Goal: Task Accomplishment & Management: Use online tool/utility

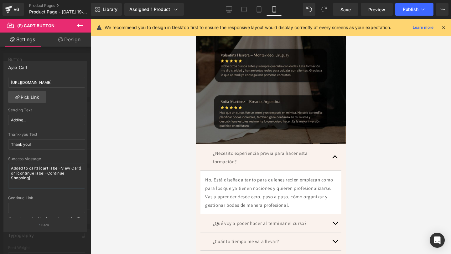
scroll to position [286, 0]
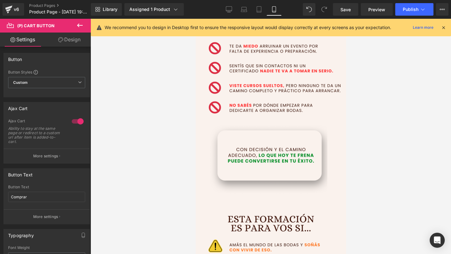
click at [278, 123] on div at bounding box center [270, 136] width 150 height 235
click at [82, 27] on icon at bounding box center [80, 26] width 8 height 8
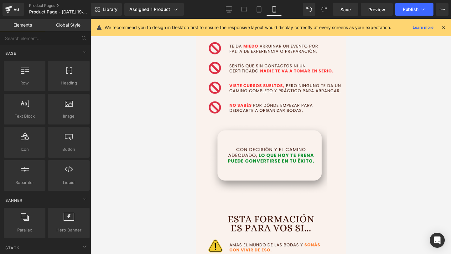
click at [443, 27] on icon at bounding box center [443, 28] width 6 height 6
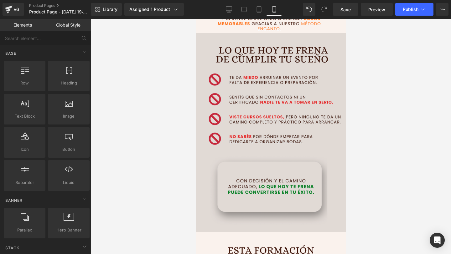
drag, startPoint x: 265, startPoint y: 193, endPoint x: 227, endPoint y: 163, distance: 48.8
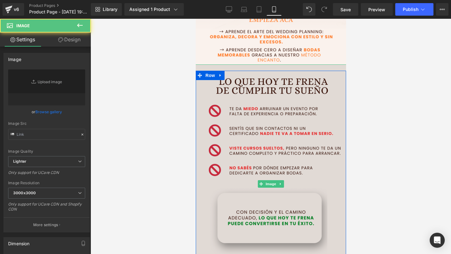
click at [227, 163] on img at bounding box center [270, 184] width 153 height 240
click at [214, 162] on img at bounding box center [270, 184] width 153 height 240
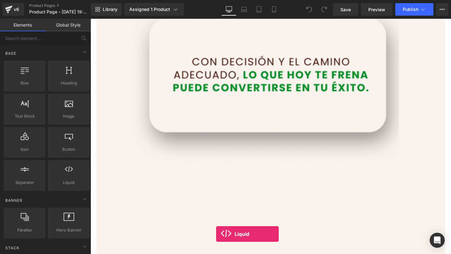
scroll to position [978, 0]
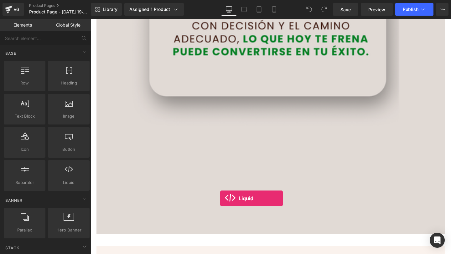
drag, startPoint x: 168, startPoint y: 203, endPoint x: 226, endPoint y: 208, distance: 58.1
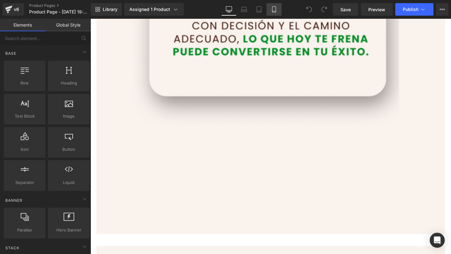
click at [270, 8] on link "Mobile" at bounding box center [273, 9] width 15 height 13
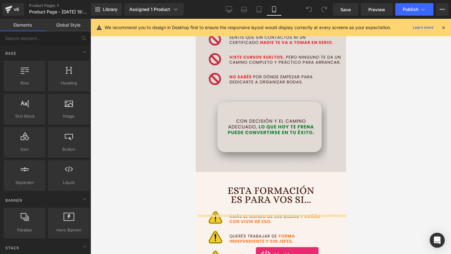
scroll to position [314, 0]
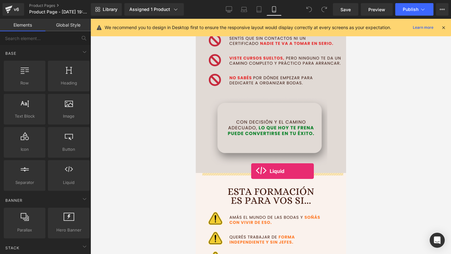
drag, startPoint x: 259, startPoint y: 197, endPoint x: 251, endPoint y: 171, distance: 28.0
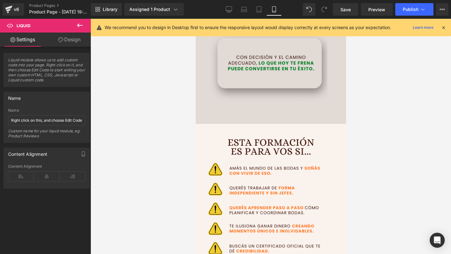
scroll to position [378, 0]
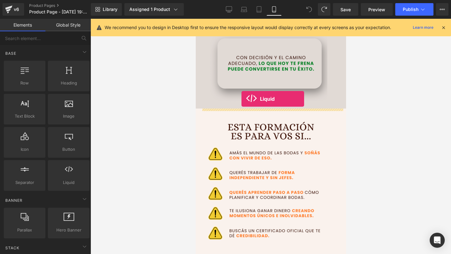
drag, startPoint x: 269, startPoint y: 206, endPoint x: 241, endPoint y: 99, distance: 111.0
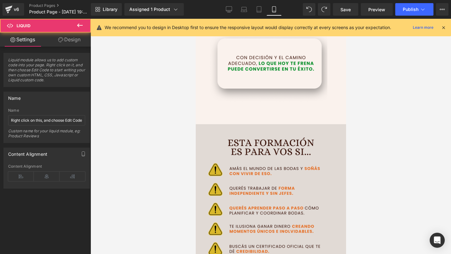
click at [241, 158] on img at bounding box center [270, 244] width 153 height 240
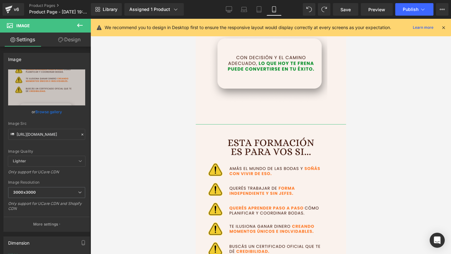
click at [73, 41] on link "Design" at bounding box center [69, 40] width 45 height 14
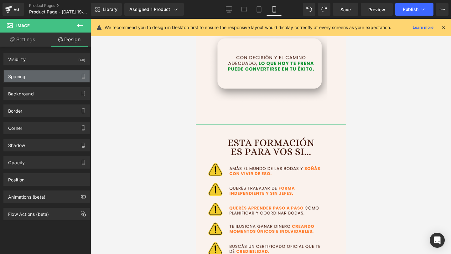
click at [68, 75] on div "Spacing" at bounding box center [47, 76] width 86 height 12
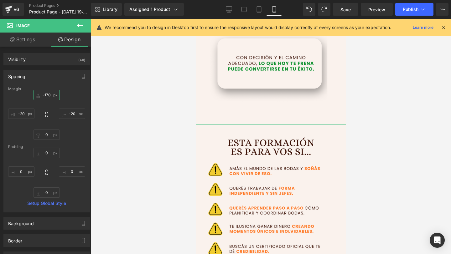
click at [48, 97] on input "-170" at bounding box center [46, 95] width 26 height 10
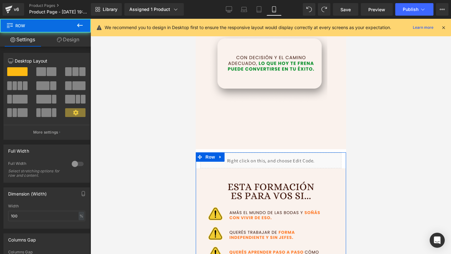
drag, startPoint x: 252, startPoint y: 161, endPoint x: 256, endPoint y: 152, distance: 10.2
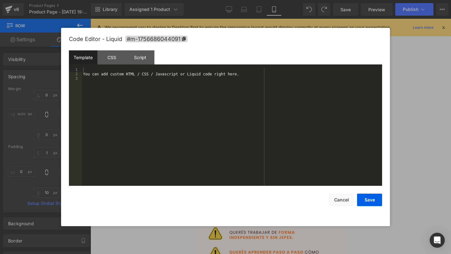
click at [239, 0] on div "Liquid You are previewing how the will restyle your page. You can not edit Elem…" at bounding box center [225, 0] width 451 height 0
drag, startPoint x: 184, startPoint y: 115, endPoint x: 126, endPoint y: 8, distance: 122.0
click at [126, 8] on body "Liquid You are previewing how the will restyle your page. You can not edit Elem…" at bounding box center [225, 127] width 451 height 254
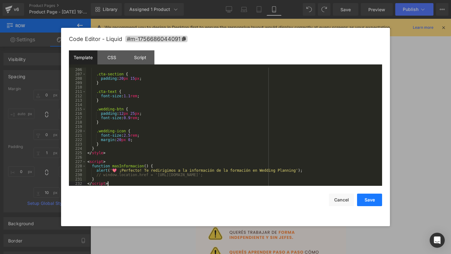
click at [368, 200] on button "Save" at bounding box center [369, 200] width 25 height 13
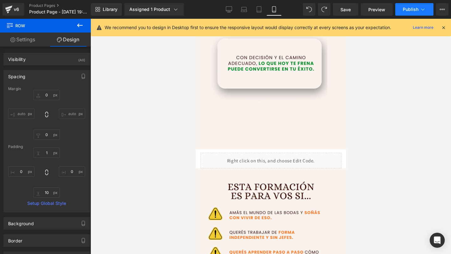
click at [411, 14] on button "Publish" at bounding box center [414, 9] width 38 height 13
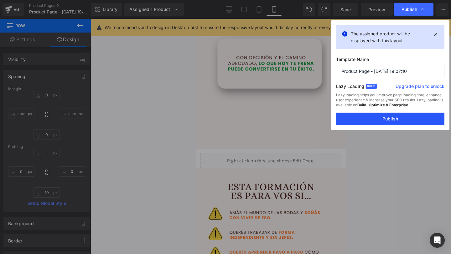
click at [379, 123] on button "Publish" at bounding box center [390, 119] width 108 height 13
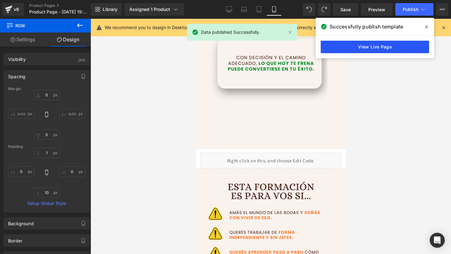
click at [392, 48] on link "View Live Page" at bounding box center [374, 47] width 108 height 13
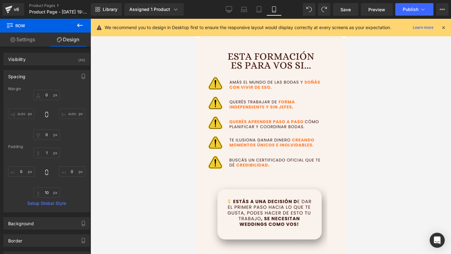
scroll to position [534, 0]
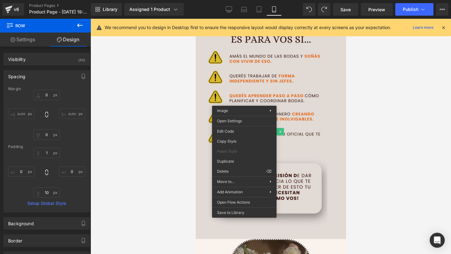
click at [312, 134] on img at bounding box center [270, 132] width 153 height 240
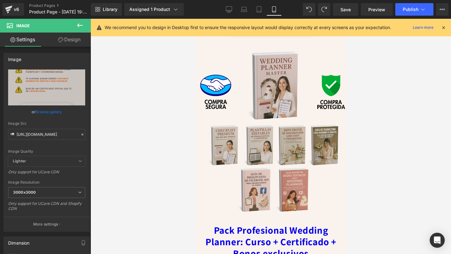
scroll to position [2266, 0]
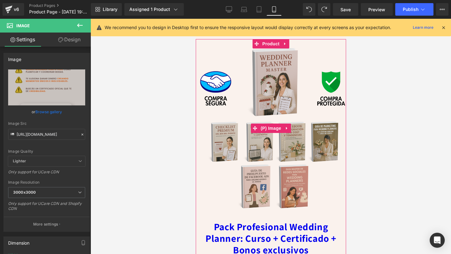
click at [204, 60] on img at bounding box center [270, 128] width 150 height 185
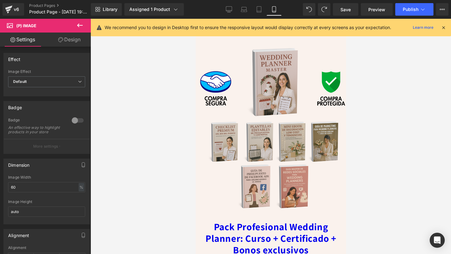
click at [77, 39] on link "Design" at bounding box center [69, 40] width 45 height 14
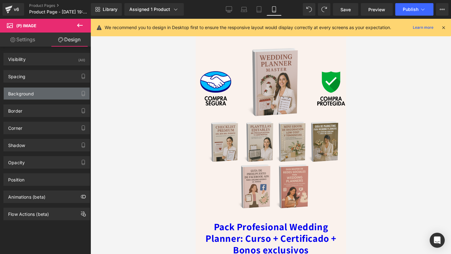
click at [43, 89] on div "Background" at bounding box center [47, 94] width 86 height 12
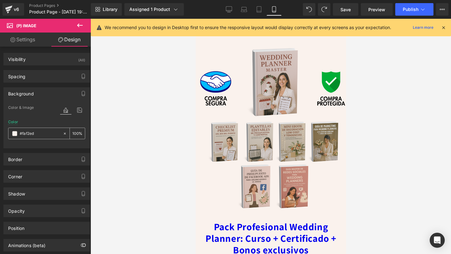
drag, startPoint x: 41, startPoint y: 135, endPoint x: 23, endPoint y: 135, distance: 18.5
click at [23, 135] on input "#faf2ed" at bounding box center [40, 133] width 40 height 7
click at [24, 135] on input "#faf2ed" at bounding box center [40, 133] width 40 height 7
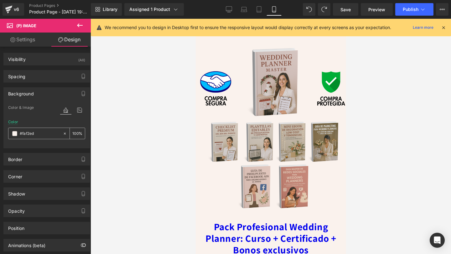
click at [24, 135] on input "#faf2ed" at bounding box center [40, 133] width 40 height 7
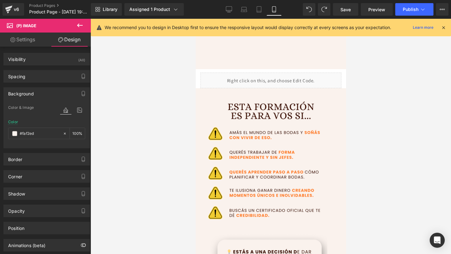
scroll to position [471, 0]
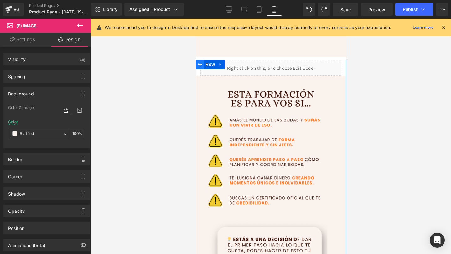
click at [199, 61] on span at bounding box center [199, 64] width 8 height 9
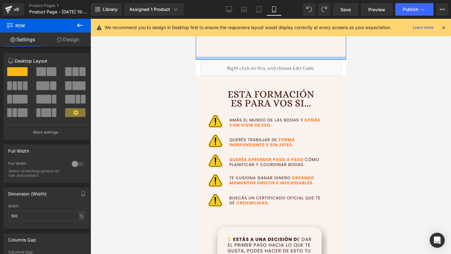
click at [209, 57] on div at bounding box center [270, 58] width 150 height 3
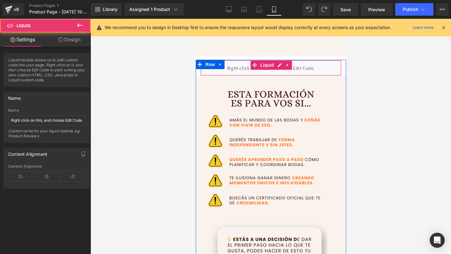
click at [208, 73] on div "Liquid" at bounding box center [270, 68] width 141 height 16
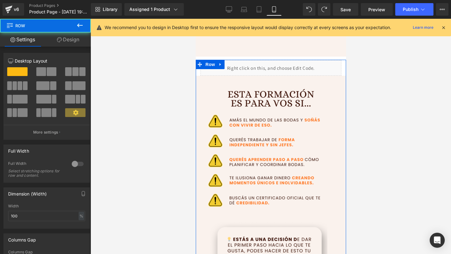
click at [198, 73] on div "Liquid Image" at bounding box center [270, 187] width 150 height 255
click at [63, 46] on link "Design" at bounding box center [67, 40] width 45 height 14
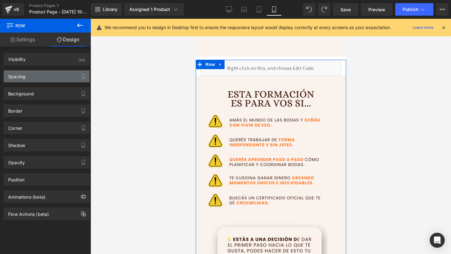
click at [55, 76] on div "Spacing" at bounding box center [47, 76] width 86 height 12
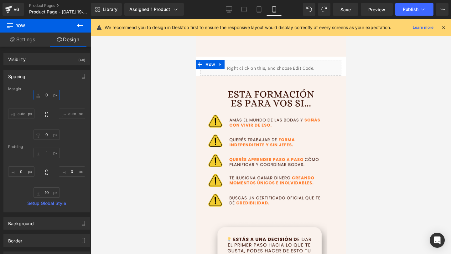
click at [44, 95] on input "0" at bounding box center [46, 95] width 26 height 10
click at [73, 38] on link "Design" at bounding box center [67, 40] width 45 height 14
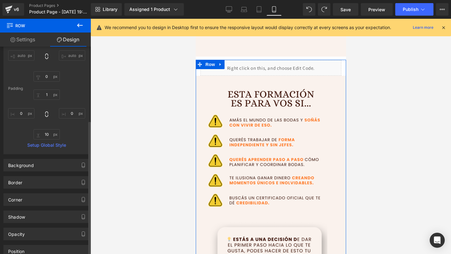
scroll to position [114, 0]
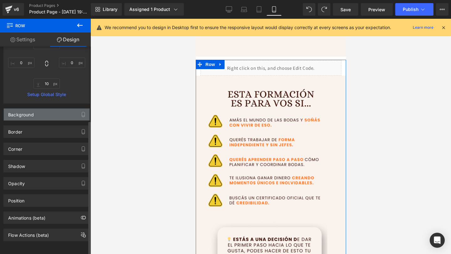
click at [54, 109] on div "Background" at bounding box center [47, 115] width 86 height 12
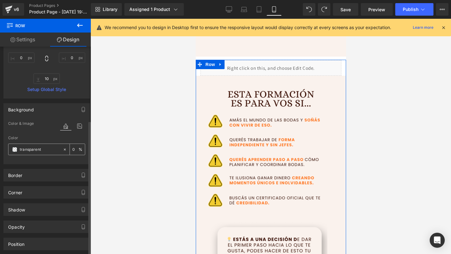
click at [31, 153] on div "transparent" at bounding box center [35, 149] width 54 height 11
click at [32, 151] on input "transparent" at bounding box center [40, 149] width 40 height 7
paste input "#faf2ed"
type input "#faf2ed"
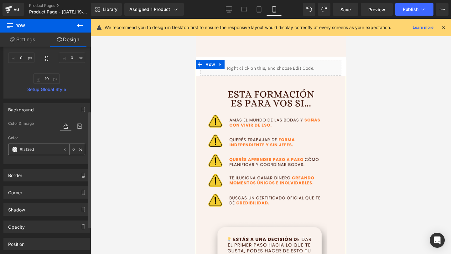
type input "100"
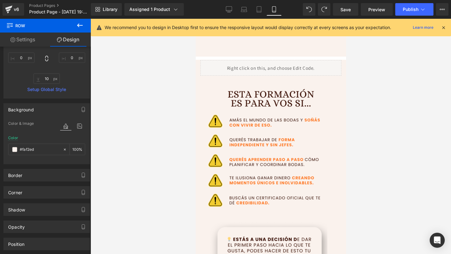
type input "#faf2ed"
click at [410, 11] on span "Publish" at bounding box center [410, 9] width 16 height 5
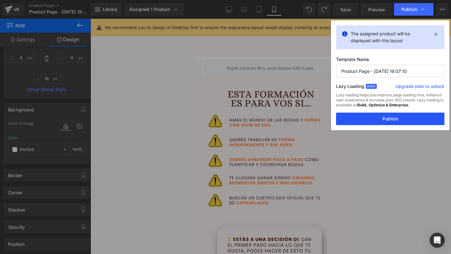
click at [361, 120] on button "Publish" at bounding box center [390, 119] width 108 height 13
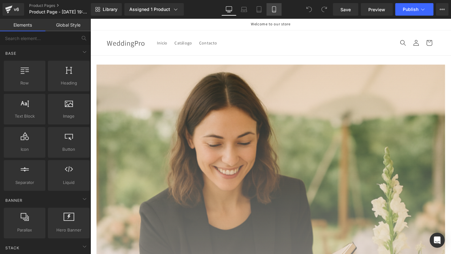
click at [269, 10] on link "Mobile" at bounding box center [273, 9] width 15 height 13
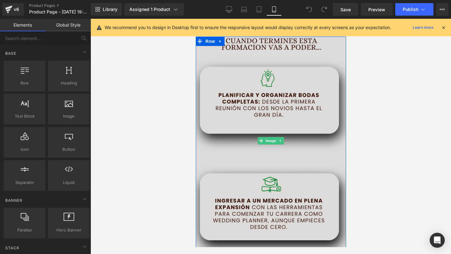
scroll to position [1065, 0]
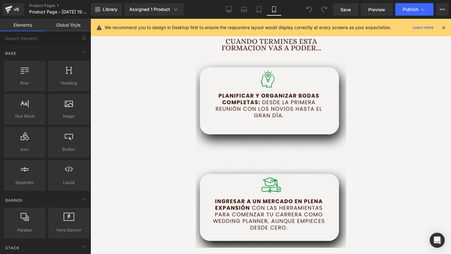
click at [442, 29] on icon at bounding box center [443, 28] width 6 height 6
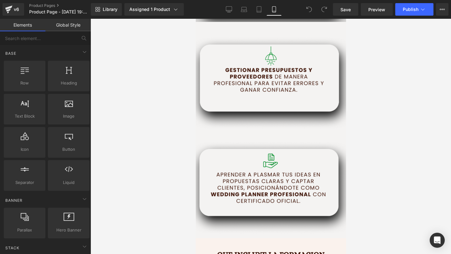
scroll to position [1293, 0]
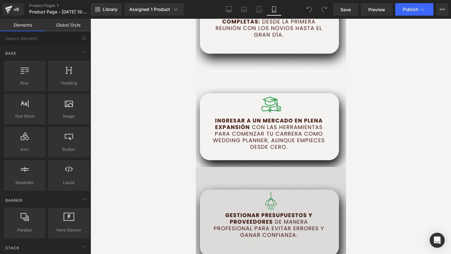
click at [252, 92] on img at bounding box center [270, 61] width 153 height 240
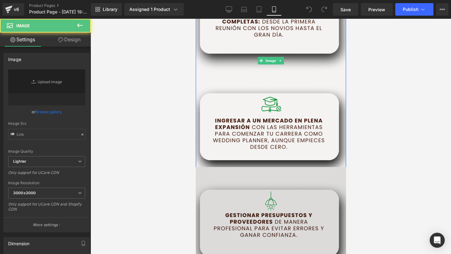
type input "https://i.postimg.cc/4dmCQjHh/WEDDING-2.png"
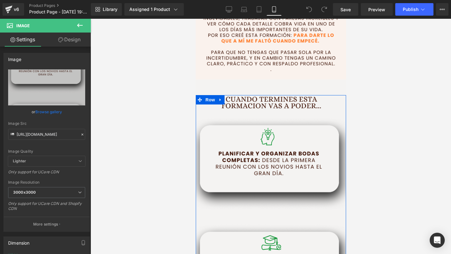
scroll to position [1007, 0]
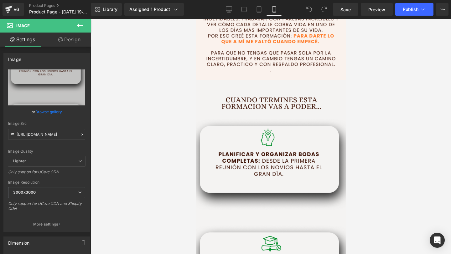
click at [76, 27] on icon at bounding box center [80, 26] width 8 height 8
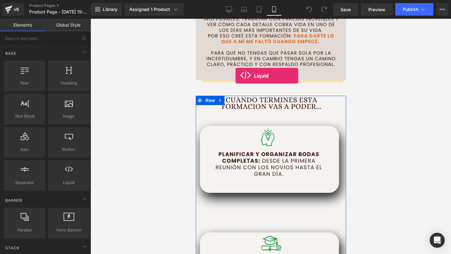
drag, startPoint x: 258, startPoint y: 192, endPoint x: 235, endPoint y: 76, distance: 118.4
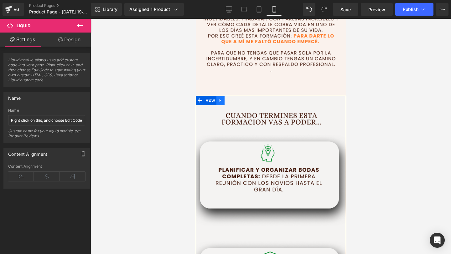
drag, startPoint x: 221, startPoint y: 100, endPoint x: 226, endPoint y: 101, distance: 5.0
click at [222, 100] on icon at bounding box center [220, 100] width 4 height 5
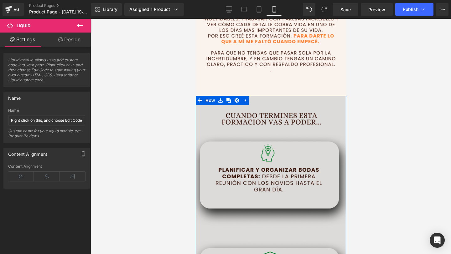
click at [263, 105] on img at bounding box center [270, 216] width 153 height 240
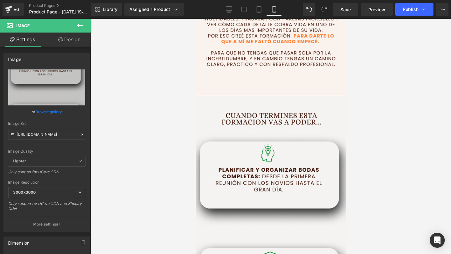
click at [67, 42] on link "Design" at bounding box center [69, 40] width 45 height 14
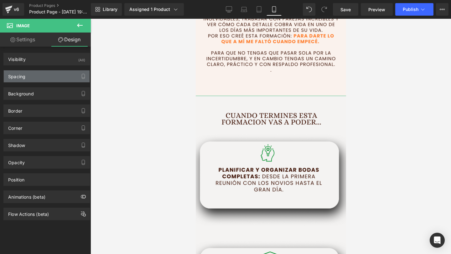
click at [48, 77] on div "Spacing" at bounding box center [47, 76] width 86 height 12
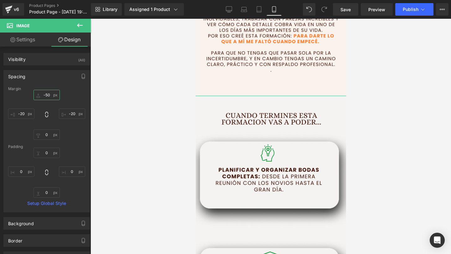
click at [45, 94] on input "-50" at bounding box center [46, 95] width 26 height 10
type input "=0"
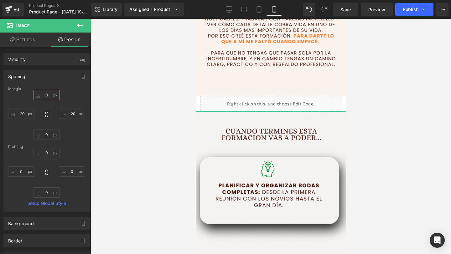
click at [45, 94] on input "text" at bounding box center [46, 95] width 26 height 10
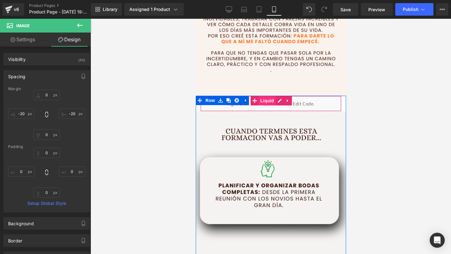
click at [263, 102] on span "Liquid" at bounding box center [266, 100] width 17 height 9
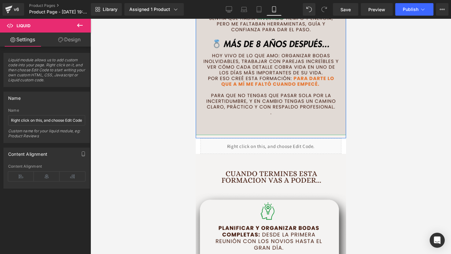
scroll to position [965, 0]
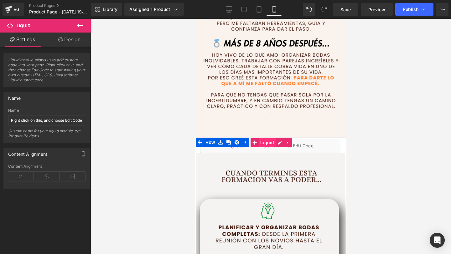
click at [264, 144] on span "Liquid" at bounding box center [266, 142] width 17 height 9
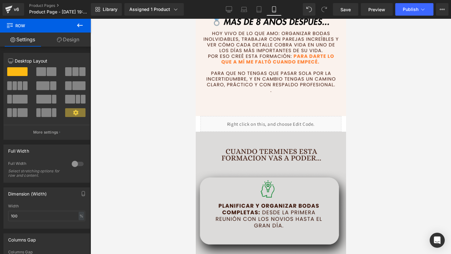
scroll to position [979, 0]
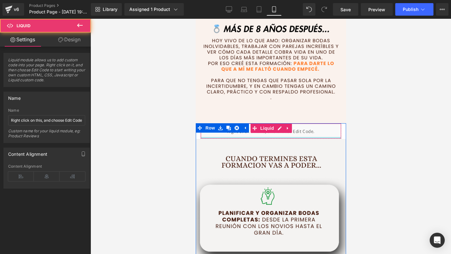
click at [259, 138] on div at bounding box center [270, 138] width 140 height 2
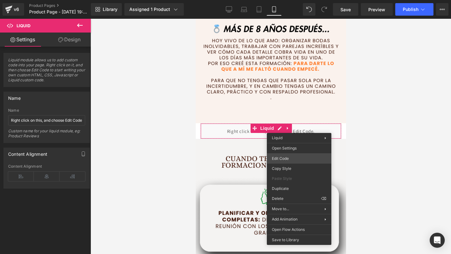
click at [289, 0] on div "Liquid You are previewing how the will restyle your page. You can not edit Elem…" at bounding box center [225, 0] width 451 height 0
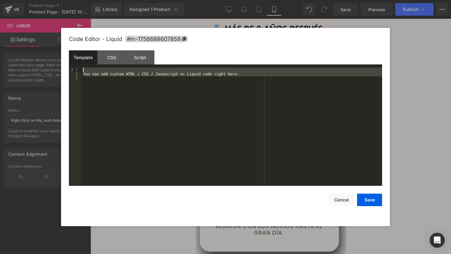
drag, startPoint x: 125, startPoint y: 116, endPoint x: 94, endPoint y: 24, distance: 97.5
click at [94, 24] on body "Liquid You are previewing how the will restyle your page. You can not edit Elem…" at bounding box center [225, 127] width 451 height 254
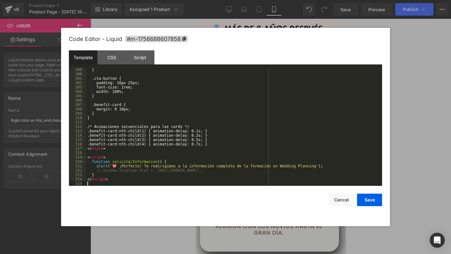
scroll to position [1310, 0]
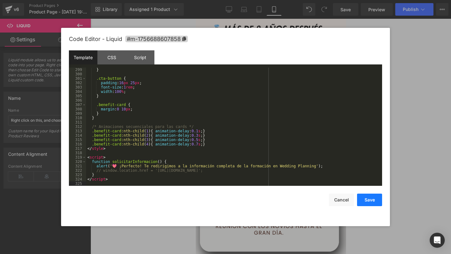
click at [377, 201] on button "Save" at bounding box center [369, 200] width 25 height 13
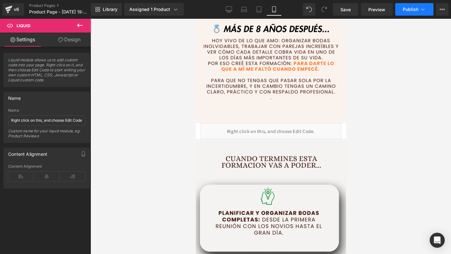
click at [416, 10] on span "Publish" at bounding box center [410, 9] width 16 height 5
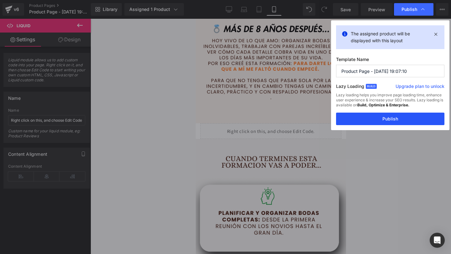
click at [368, 122] on button "Publish" at bounding box center [390, 119] width 108 height 13
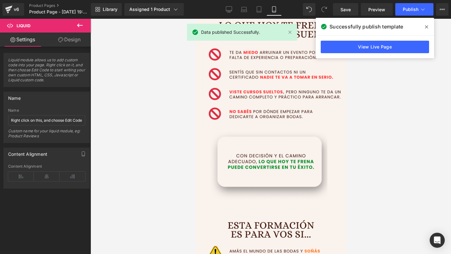
scroll to position [285, 0]
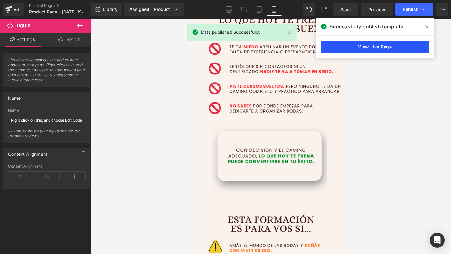
click at [385, 42] on link "View Live Page" at bounding box center [374, 47] width 108 height 13
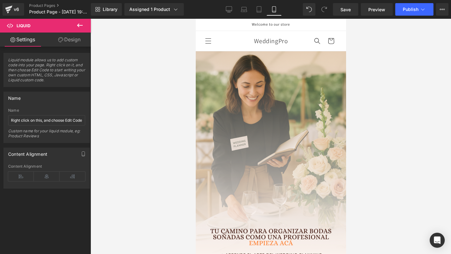
scroll to position [85, 0]
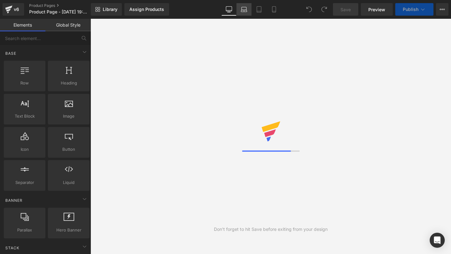
click at [237, 11] on link "Laptop" at bounding box center [243, 9] width 15 height 13
click at [277, 14] on link "Mobile" at bounding box center [273, 9] width 15 height 13
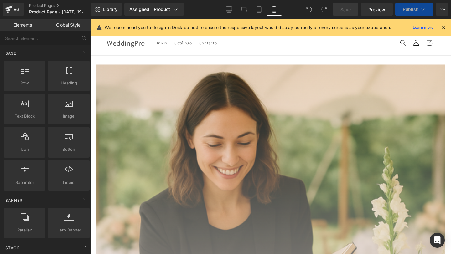
click at [273, 12] on icon at bounding box center [273, 10] width 3 height 6
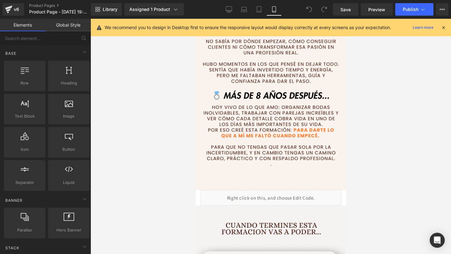
scroll to position [910, 0]
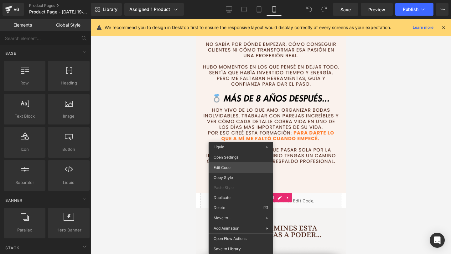
click at [246, 0] on div "You are previewing how the will restyle your page. You can not edit Elements in…" at bounding box center [225, 0] width 451 height 0
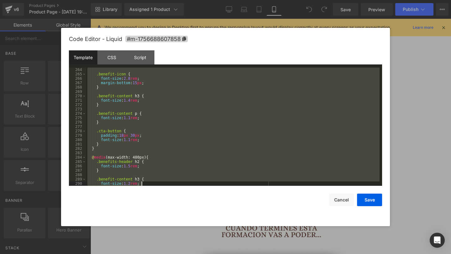
scroll to position [1310, 0]
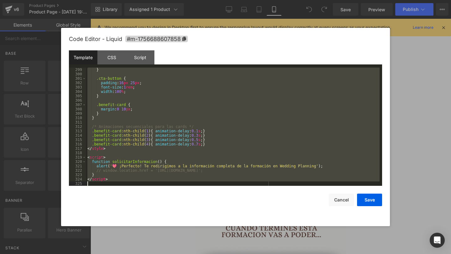
drag, startPoint x: 87, startPoint y: 68, endPoint x: 253, endPoint y: 212, distance: 220.0
click at [253, 212] on div "Code Editor - Liquid #m-1756688607858 Template CSS Script Data 299 300 301 302 …" at bounding box center [225, 127] width 313 height 198
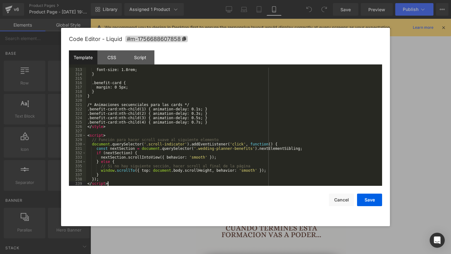
scroll to position [1389, 0]
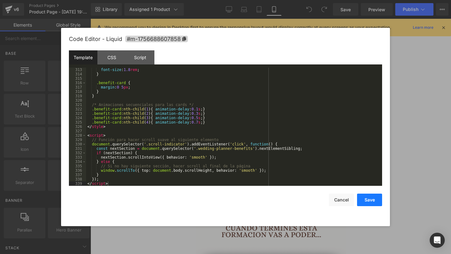
click at [370, 200] on button "Save" at bounding box center [369, 200] width 25 height 13
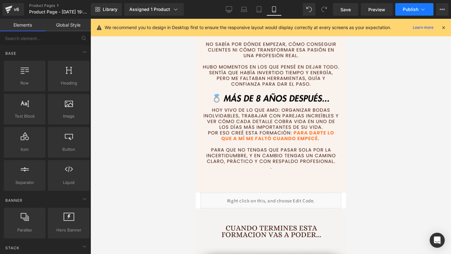
click at [411, 10] on span "Publish" at bounding box center [410, 9] width 16 height 5
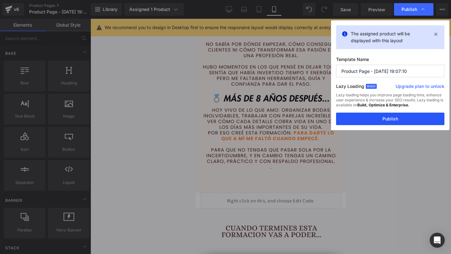
click at [366, 113] on button "Publish" at bounding box center [390, 119] width 108 height 13
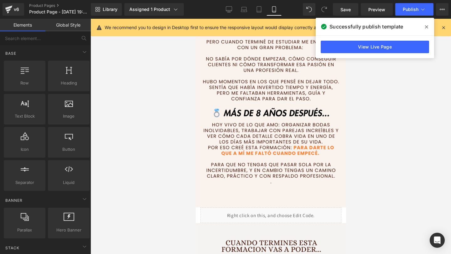
scroll to position [895, 0]
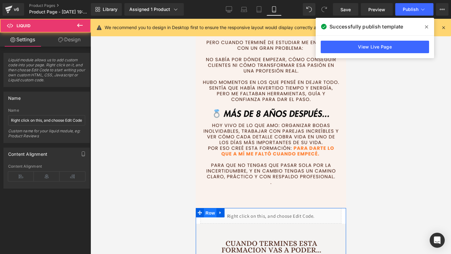
click at [210, 215] on span "Row" at bounding box center [209, 212] width 13 height 9
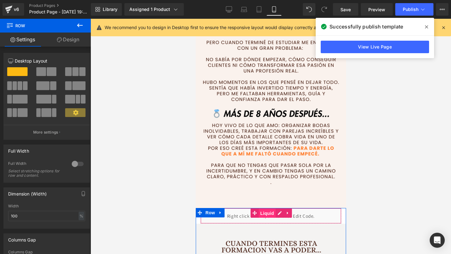
click at [262, 213] on span "Liquid" at bounding box center [266, 213] width 17 height 9
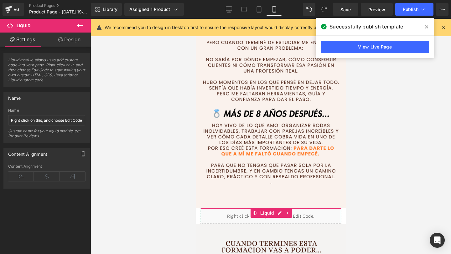
click at [62, 34] on link "Design" at bounding box center [69, 40] width 45 height 14
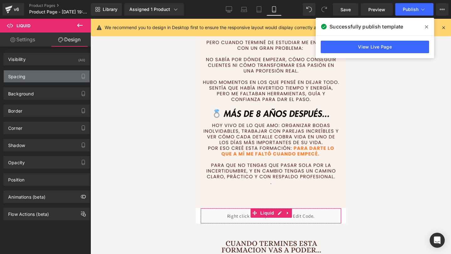
click at [45, 74] on div "Spacing" at bounding box center [47, 76] width 86 height 12
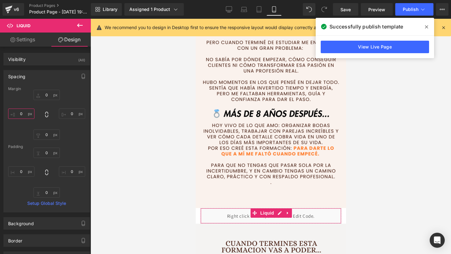
click at [20, 114] on input "0" at bounding box center [21, 114] width 26 height 10
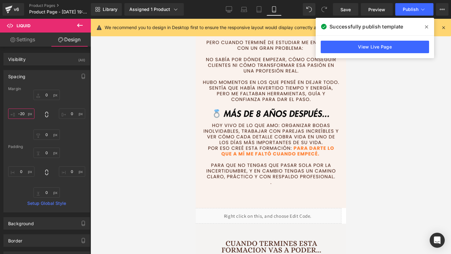
type input "-20"
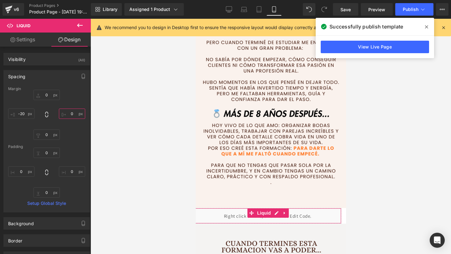
click at [69, 113] on input "0" at bounding box center [72, 114] width 26 height 10
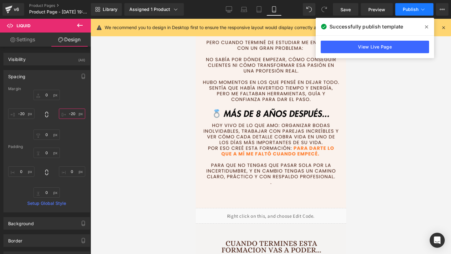
type input "-20"
click at [415, 10] on span "Publish" at bounding box center [410, 9] width 16 height 5
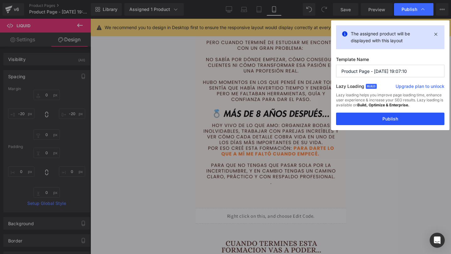
click at [356, 121] on button "Publish" at bounding box center [390, 119] width 108 height 13
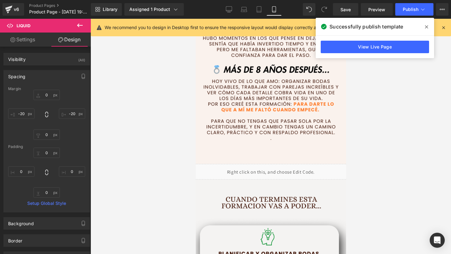
scroll to position [968, 0]
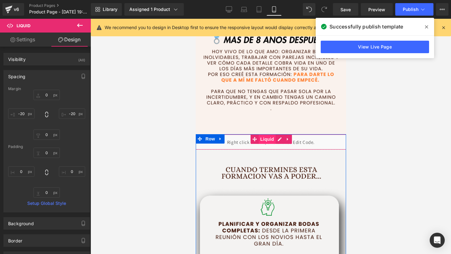
click at [266, 140] on span "Liquid" at bounding box center [266, 139] width 17 height 9
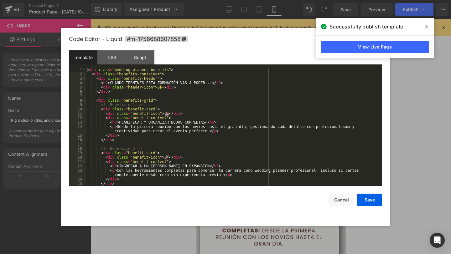
click at [229, 0] on div "Liquid You are previewing how the will restyle your page. You can not edit Elem…" at bounding box center [225, 0] width 451 height 0
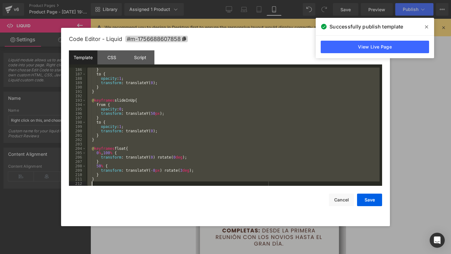
scroll to position [1389, 0]
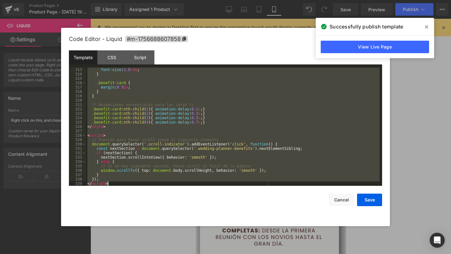
drag, startPoint x: 88, startPoint y: 71, endPoint x: 212, endPoint y: 235, distance: 205.9
click at [212, 235] on body "Liquid You are previewing how the will restyle your page. You can not edit Elem…" at bounding box center [225, 127] width 451 height 254
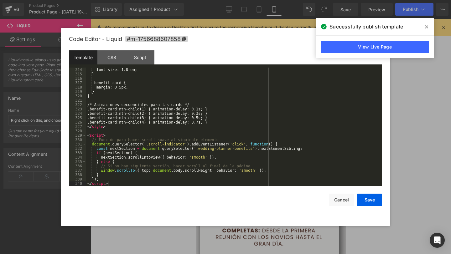
scroll to position [1393, 0]
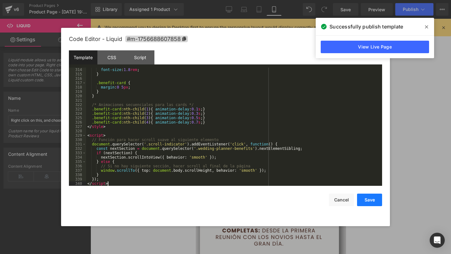
click at [370, 203] on button "Save" at bounding box center [369, 200] width 25 height 13
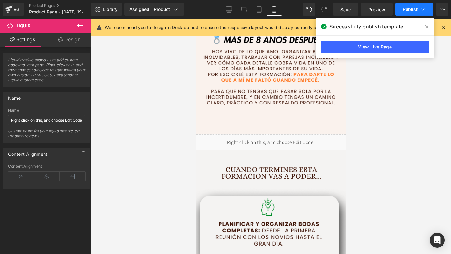
click at [417, 11] on span "Publish" at bounding box center [410, 9] width 16 height 5
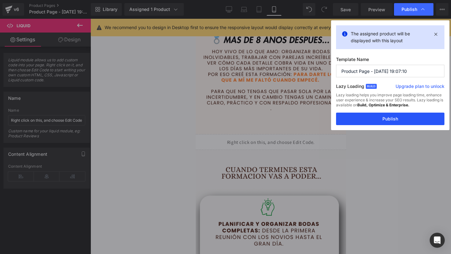
click at [370, 115] on button "Publish" at bounding box center [390, 119] width 108 height 13
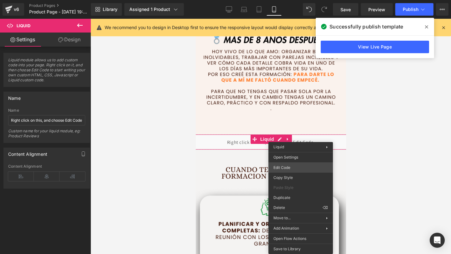
click at [291, 0] on div "Liquid You are previewing how the will restyle your page. You can not edit Elem…" at bounding box center [225, 0] width 451 height 0
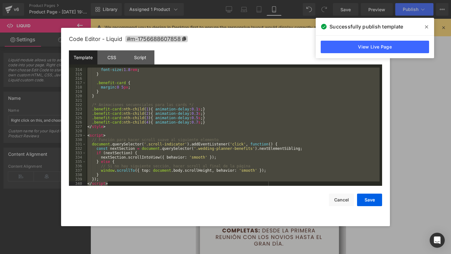
drag, startPoint x: 87, startPoint y: 69, endPoint x: 232, endPoint y: 224, distance: 212.1
click at [232, 224] on div "Code Editor - Liquid #m-1756688607858 Template CSS Script Data 314 315 316 317 …" at bounding box center [225, 127] width 313 height 198
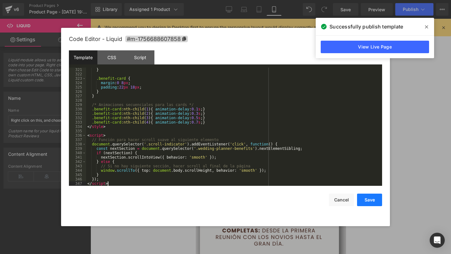
click at [368, 195] on button "Save" at bounding box center [369, 200] width 25 height 13
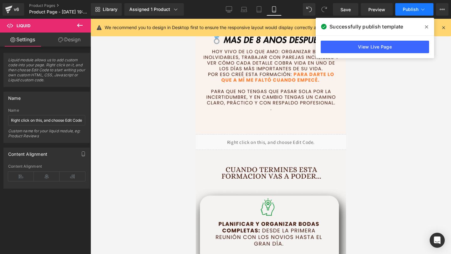
click at [411, 10] on span "Publish" at bounding box center [410, 9] width 16 height 5
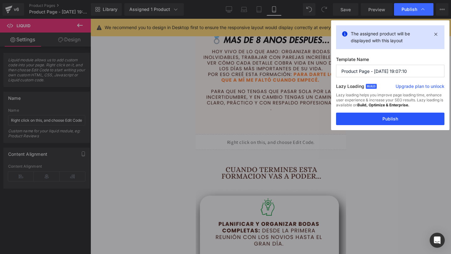
click at [367, 121] on button "Publish" at bounding box center [390, 119] width 108 height 13
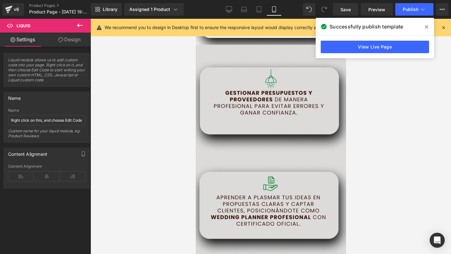
scroll to position [1257, 0]
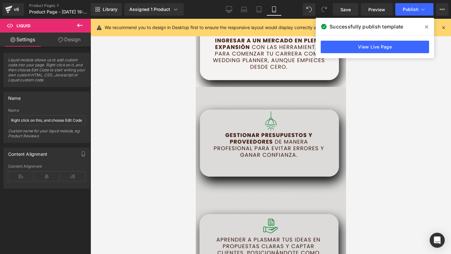
click at [247, 140] on img at bounding box center [270, 207] width 153 height 240
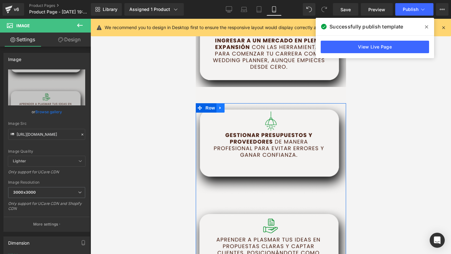
click at [219, 109] on icon at bounding box center [219, 108] width 1 height 3
click at [236, 107] on icon at bounding box center [236, 108] width 4 height 4
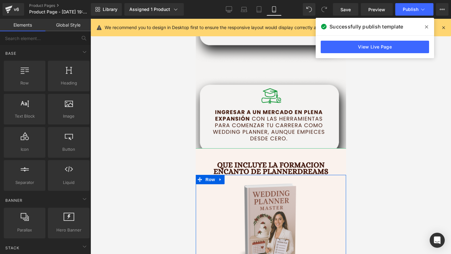
scroll to position [1072, 0]
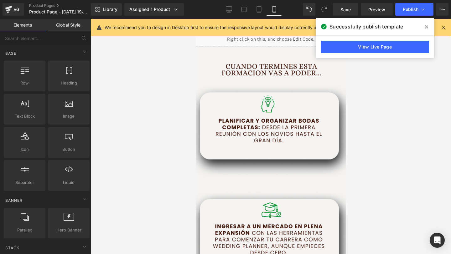
click at [236, 107] on img at bounding box center [270, 167] width 153 height 240
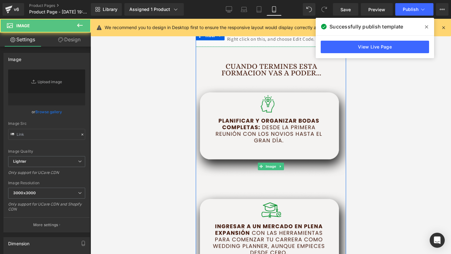
type input "https://i.postimg.cc/4dmCQjHh/WEDDING-2.png"
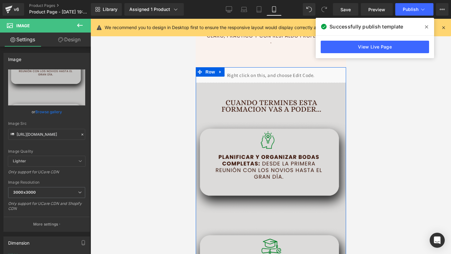
scroll to position [1024, 0]
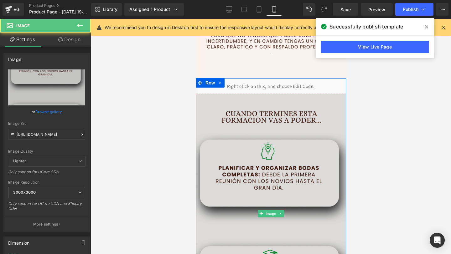
click at [225, 114] on img at bounding box center [270, 214] width 153 height 240
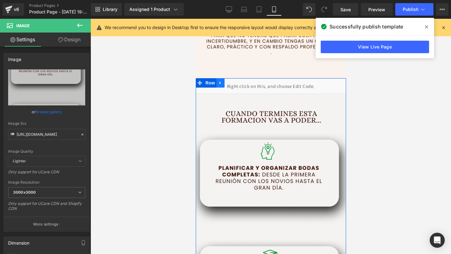
click at [220, 84] on icon at bounding box center [220, 82] width 4 height 5
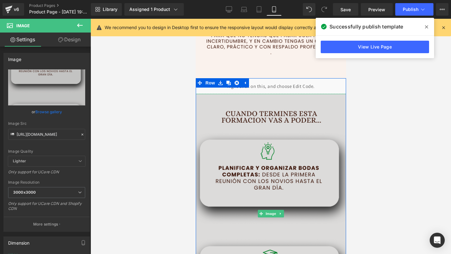
click at [234, 107] on img at bounding box center [270, 214] width 153 height 240
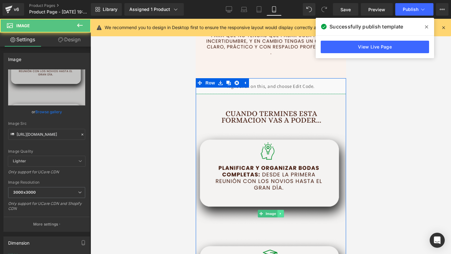
click at [279, 213] on icon at bounding box center [279, 214] width 3 height 4
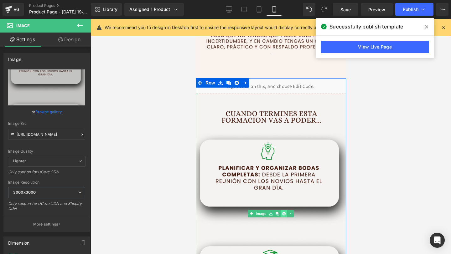
click at [283, 212] on icon at bounding box center [283, 213] width 3 height 3
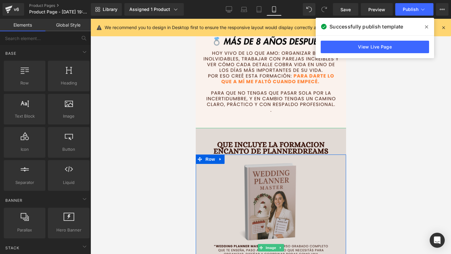
scroll to position [960, 0]
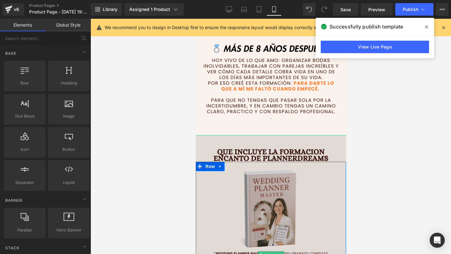
click at [262, 154] on img at bounding box center [270, 255] width 153 height 240
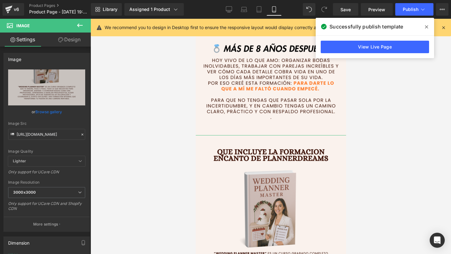
click at [68, 39] on link "Design" at bounding box center [69, 40] width 45 height 14
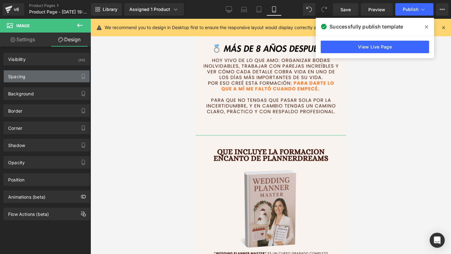
click at [60, 78] on div "Spacing" at bounding box center [47, 76] width 86 height 12
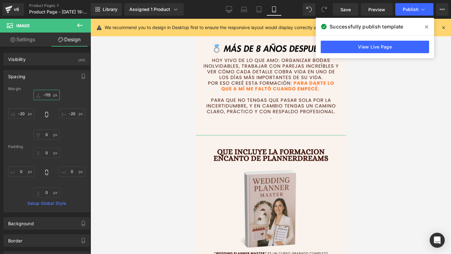
click at [47, 95] on input "-115" at bounding box center [46, 95] width 26 height 10
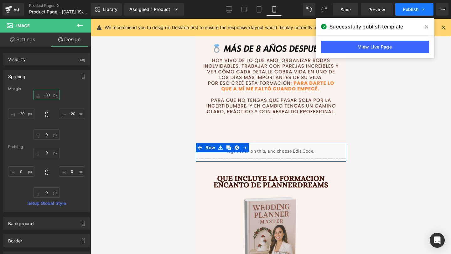
type input "-30"
click at [405, 13] on button "Publish" at bounding box center [414, 9] width 38 height 13
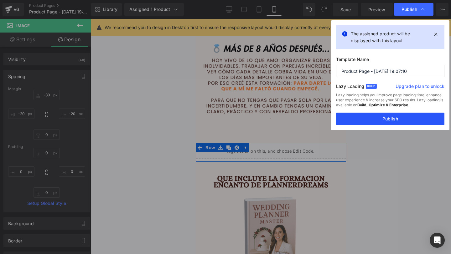
drag, startPoint x: 369, startPoint y: 122, endPoint x: 122, endPoint y: 43, distance: 259.4
click at [369, 122] on button "Publish" at bounding box center [390, 119] width 108 height 13
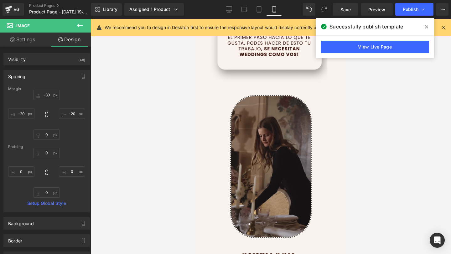
scroll to position [606, 0]
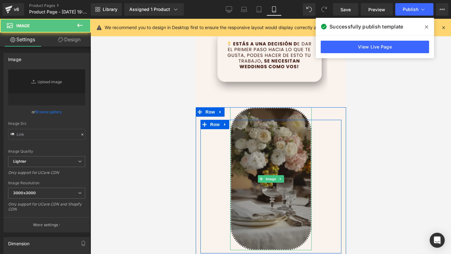
type input "https://i.postimg.cc/3RzQs91C/a4ddh5.gif"
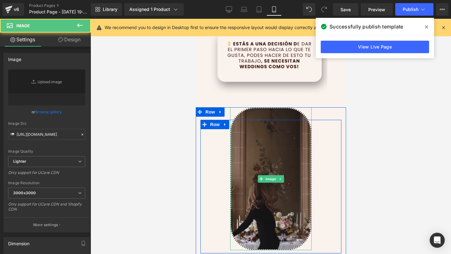
click at [248, 146] on img at bounding box center [270, 178] width 81 height 143
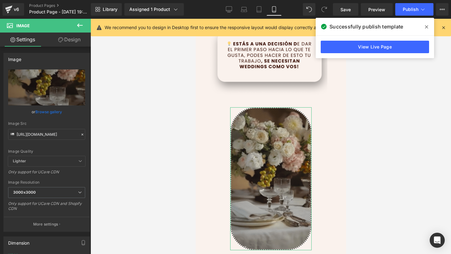
click at [68, 41] on link "Design" at bounding box center [69, 40] width 45 height 14
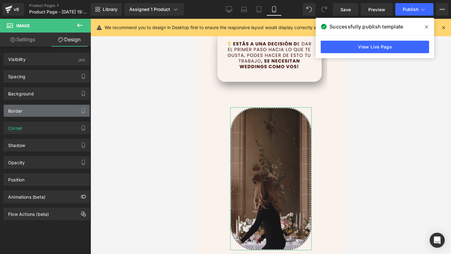
click at [58, 110] on div "Border" at bounding box center [47, 111] width 86 height 12
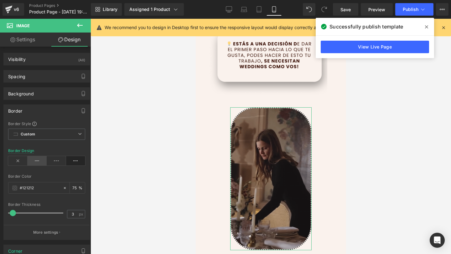
click at [34, 161] on icon at bounding box center [37, 160] width 19 height 9
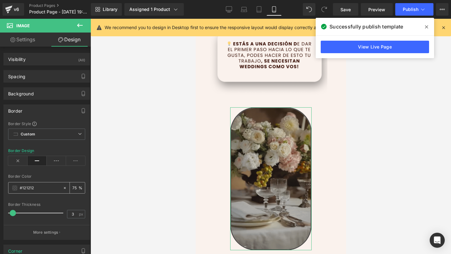
click at [14, 189] on span at bounding box center [14, 188] width 5 height 5
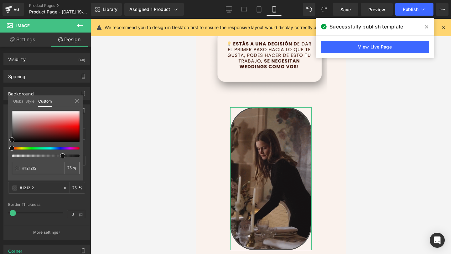
type input "#141414"
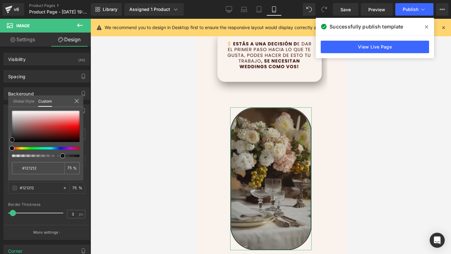
type input "#141414"
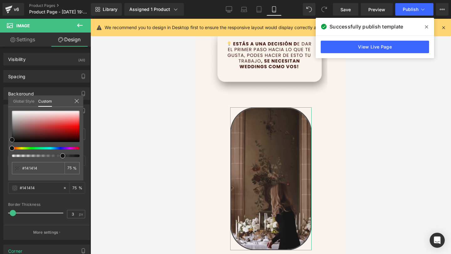
type input "#2b2b2b"
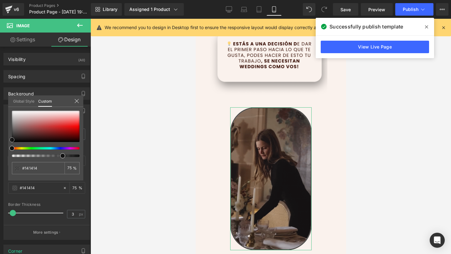
type input "#2b2b2b"
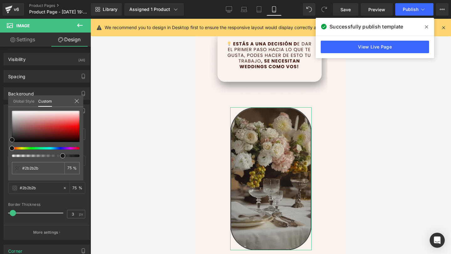
type input "#898989"
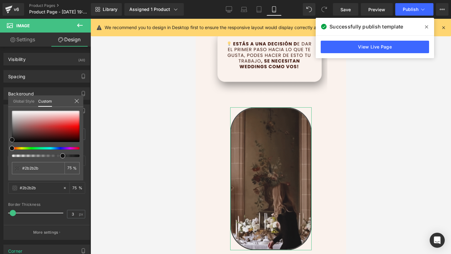
type input "#898989"
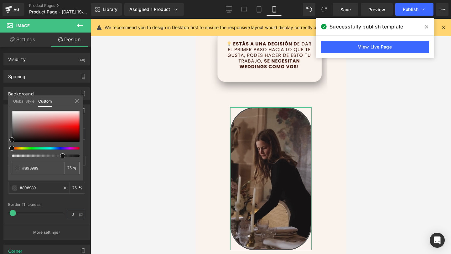
type input "#d8d8d8"
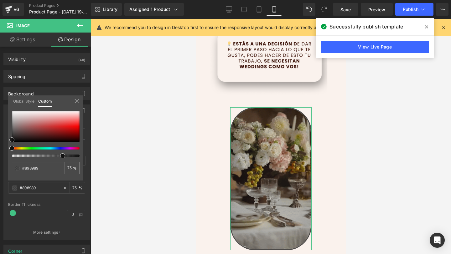
type input "#d8d8d8"
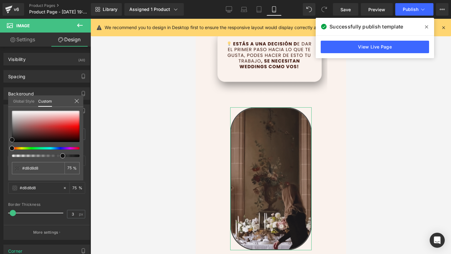
type input "#ffffff"
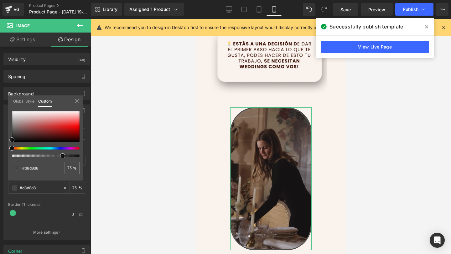
type input "#ffffff"
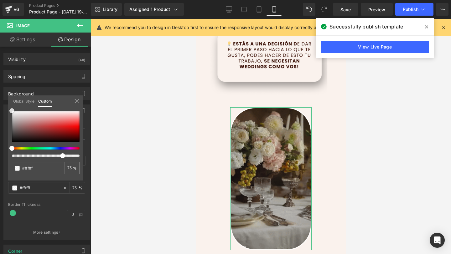
drag, startPoint x: 11, startPoint y: 139, endPoint x: 6, endPoint y: 110, distance: 29.8
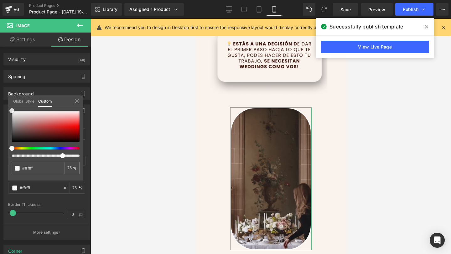
click at [6, 109] on div "Border Border Style Custom Custom Setup Global Style Custom Setup Global Style …" at bounding box center [47, 170] width 94 height 140
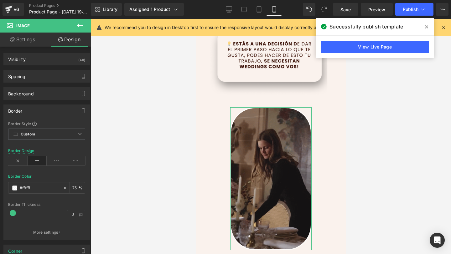
drag, startPoint x: 13, startPoint y: 213, endPoint x: 17, endPoint y: 213, distance: 4.4
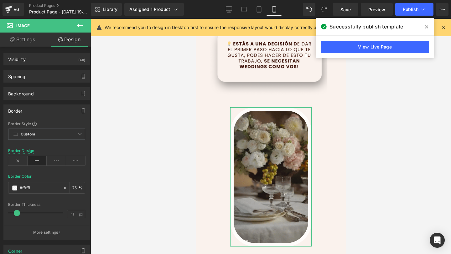
type input "10"
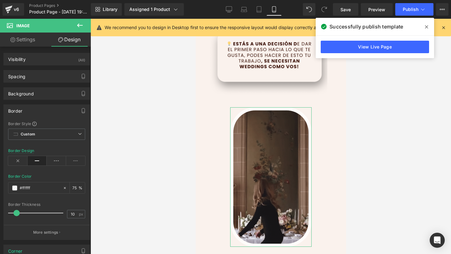
drag, startPoint x: 15, startPoint y: 213, endPoint x: 19, endPoint y: 213, distance: 3.5
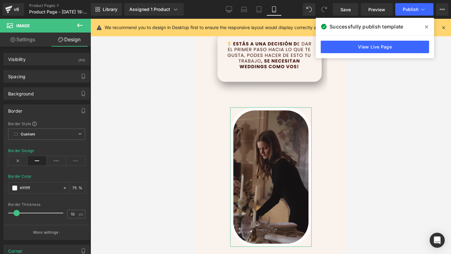
click at [19, 213] on span at bounding box center [16, 213] width 6 height 6
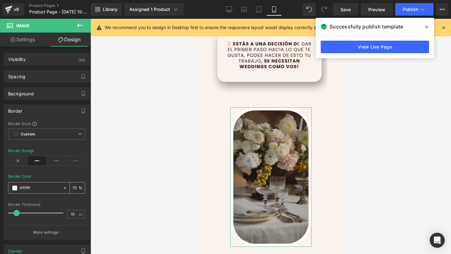
click at [15, 187] on span at bounding box center [14, 188] width 5 height 5
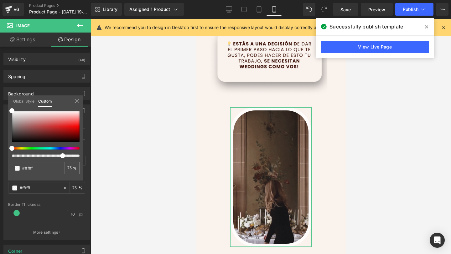
drag, startPoint x: 12, startPoint y: 114, endPoint x: 12, endPoint y: 136, distance: 22.8
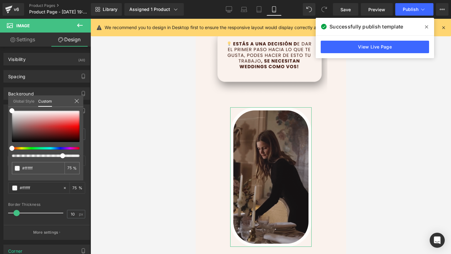
click at [12, 137] on div "#ffffff 75 %" at bounding box center [45, 146] width 75 height 70
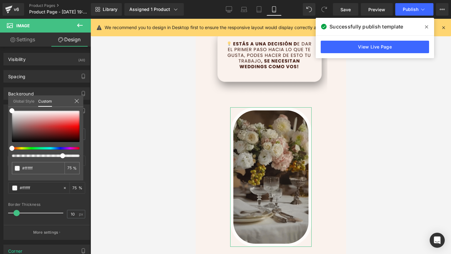
click at [12, 135] on div "#ffffff 75 %" at bounding box center [45, 146] width 75 height 70
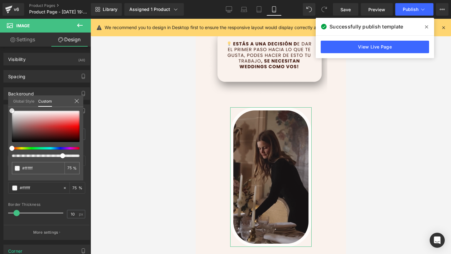
type input "#3c3838"
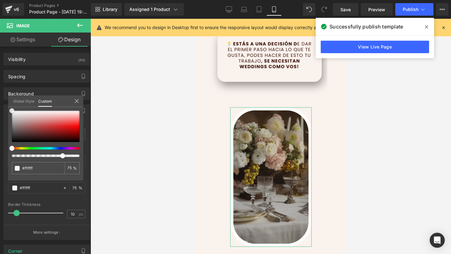
type input "#3c3838"
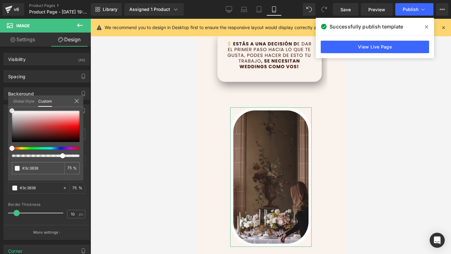
click at [14, 135] on div at bounding box center [46, 126] width 68 height 31
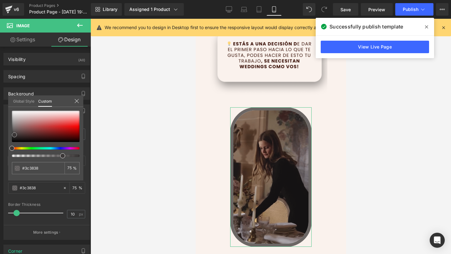
type input "#3b3939"
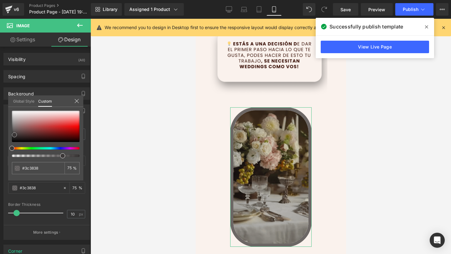
type input "#3b3939"
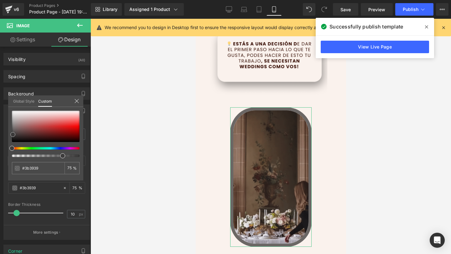
type input "#3d3c3c"
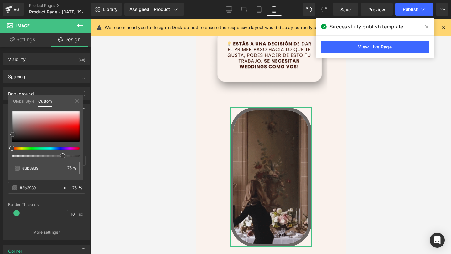
type input "#3d3c3c"
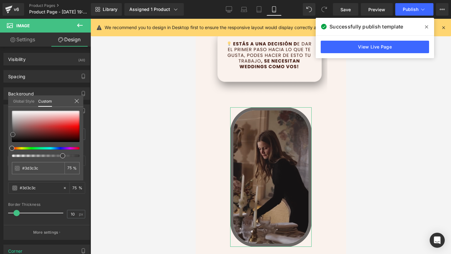
type input "#403f3f"
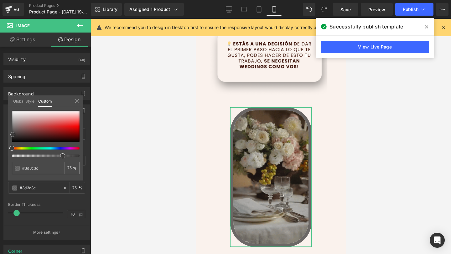
type input "#403f3f"
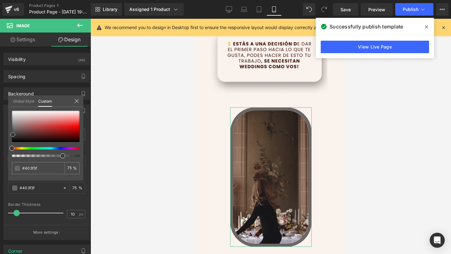
type input "#424141"
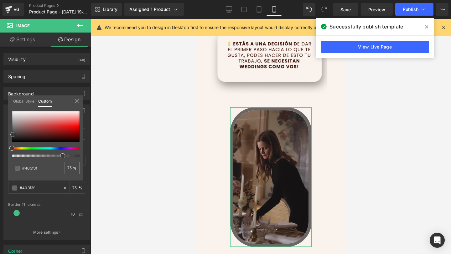
type input "#424141"
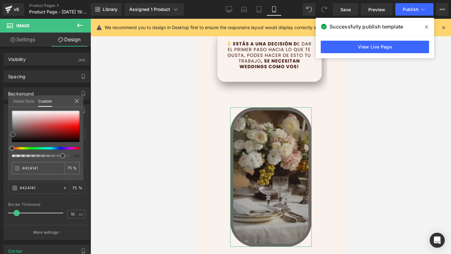
type input "#454444"
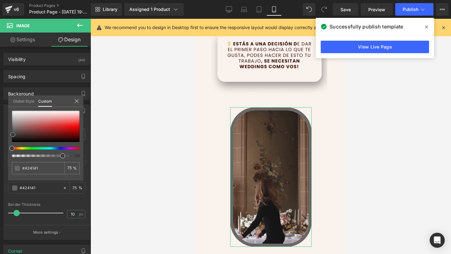
type input "#454444"
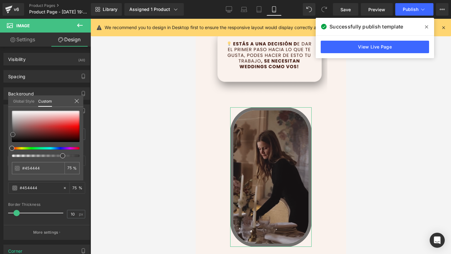
type input "#484646"
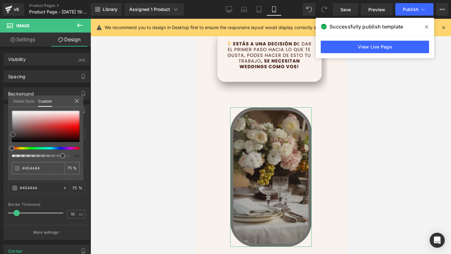
type input "#484646"
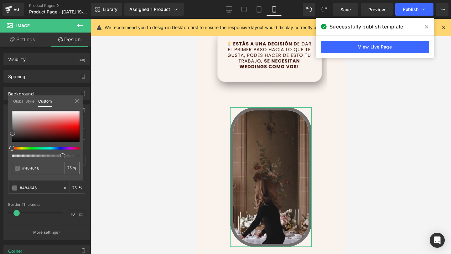
type input "#4a4949"
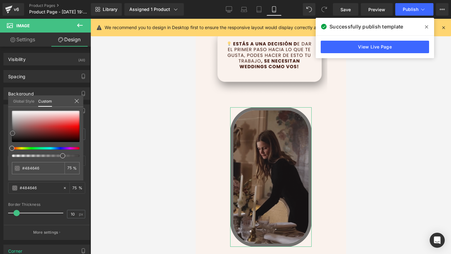
type input "#4a4949"
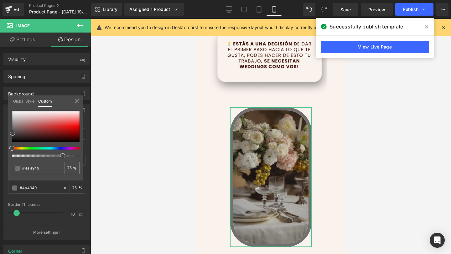
type input "#4d4b4b"
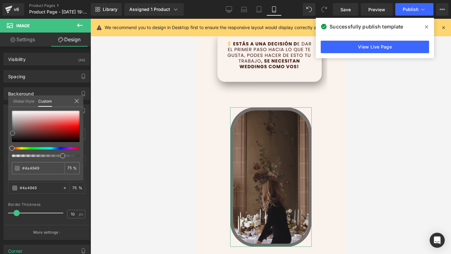
type input "#4d4b4b"
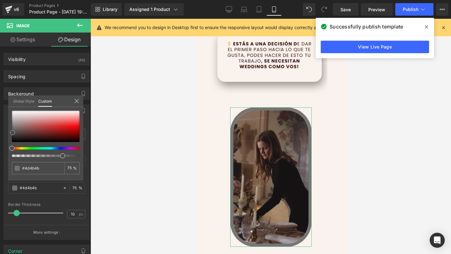
type input "#4f4e4e"
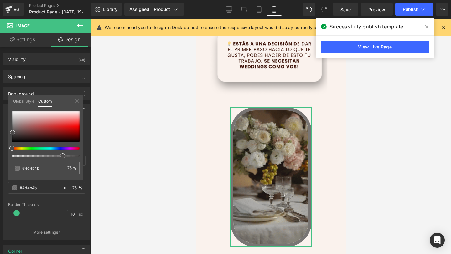
type input "#4f4e4e"
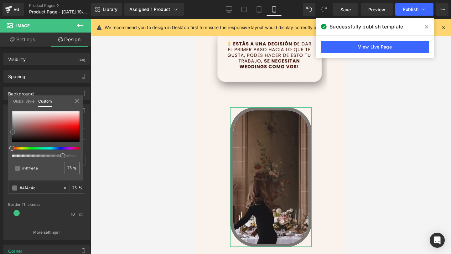
type input "#525050"
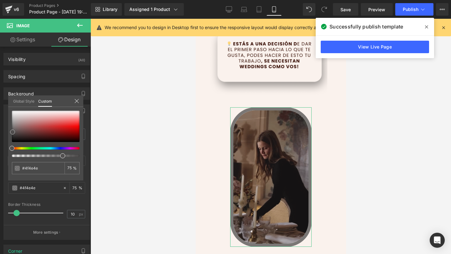
type input "#525050"
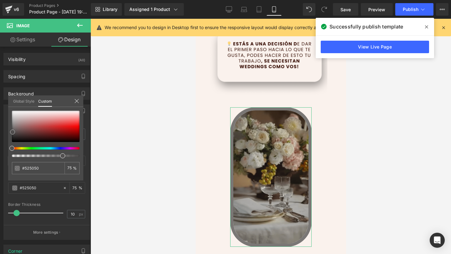
type input "#565656"
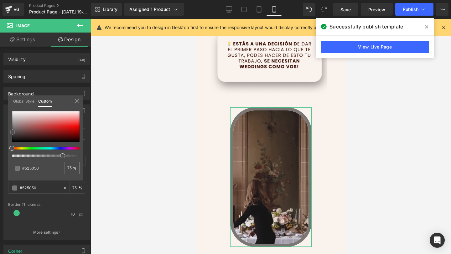
type input "#565656"
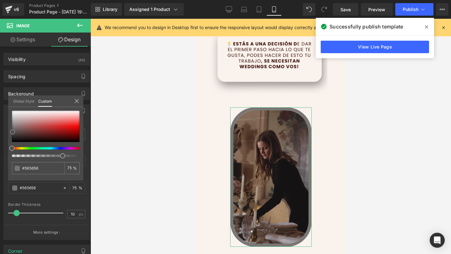
type input "#595959"
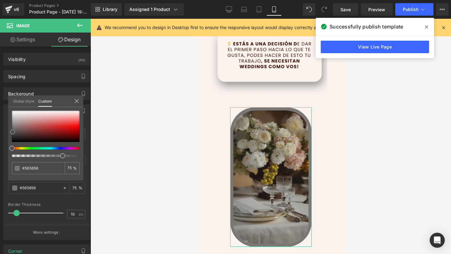
type input "#595959"
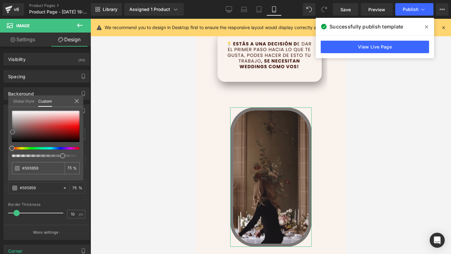
type input "#5b5b5b"
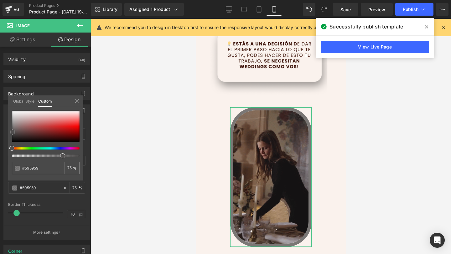
type input "#5b5b5b"
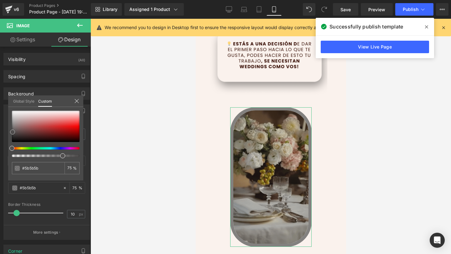
type input "#5e5e5e"
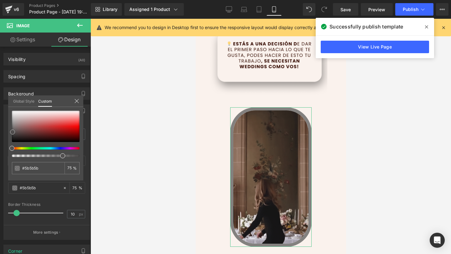
type input "#5e5e5e"
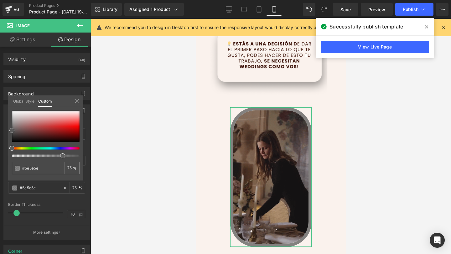
type input "#606060"
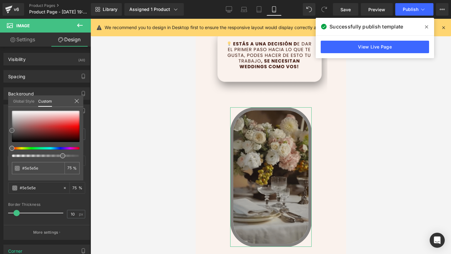
type input "#606060"
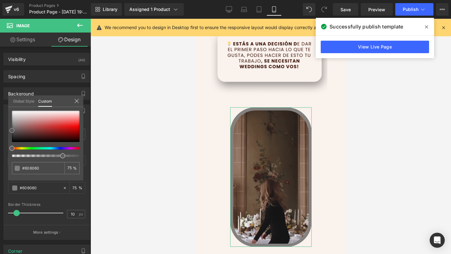
type input "#686868"
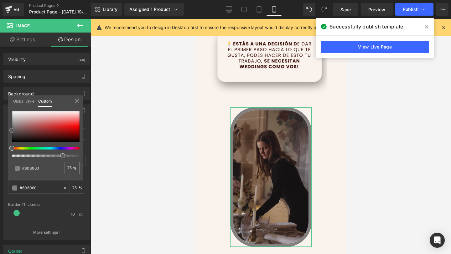
type input "#686868"
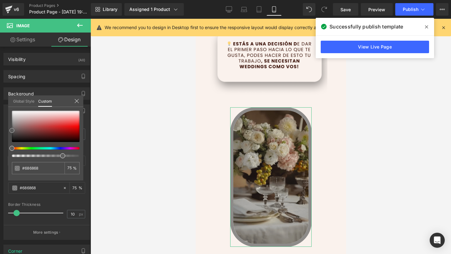
type input "#6b6b6b"
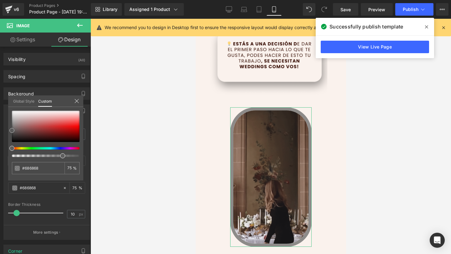
type input "#6b6b6b"
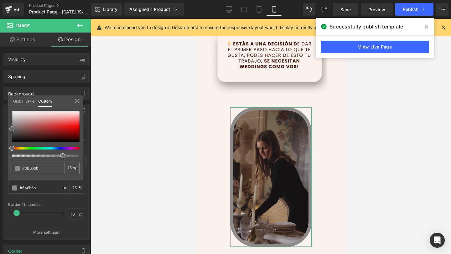
type input "#727272"
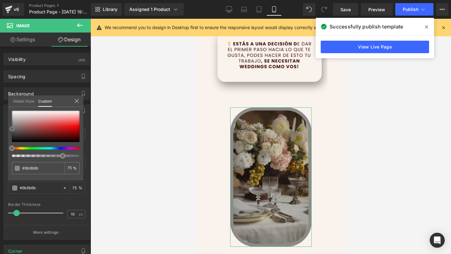
type input "#727272"
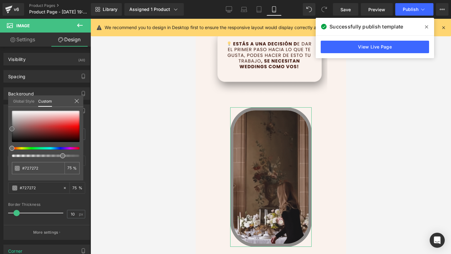
type input "#777777"
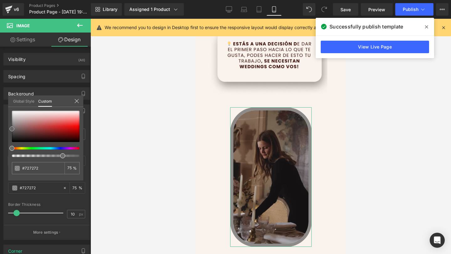
type input "#777777"
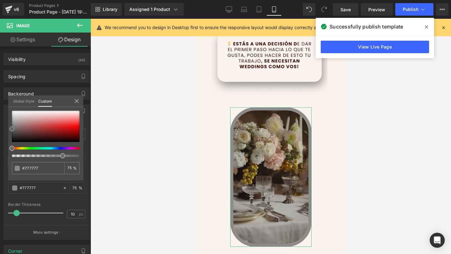
type input "#7a7a7a"
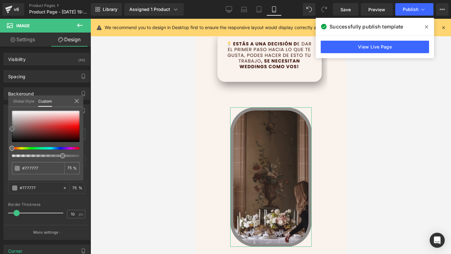
type input "#7a7a7a"
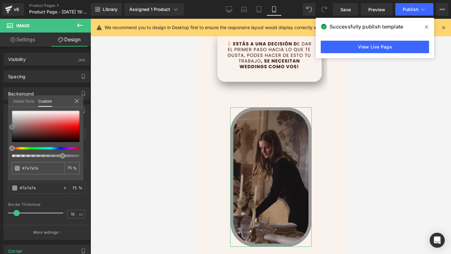
type input "#7c7c7c"
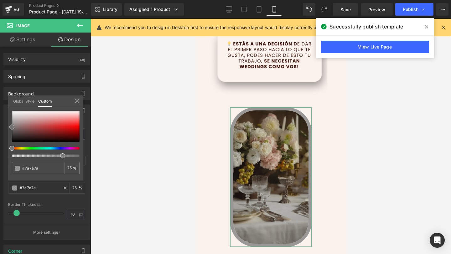
type input "#7c7c7c"
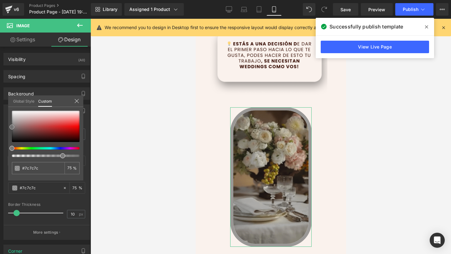
type input "#7f7f7f"
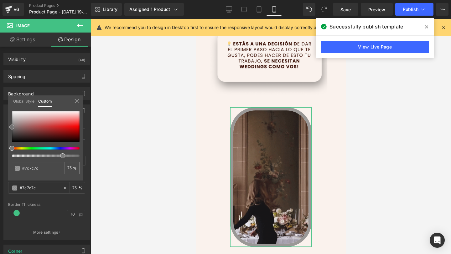
type input "#7f7f7f"
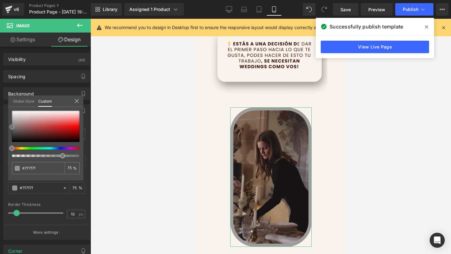
type input "#828282"
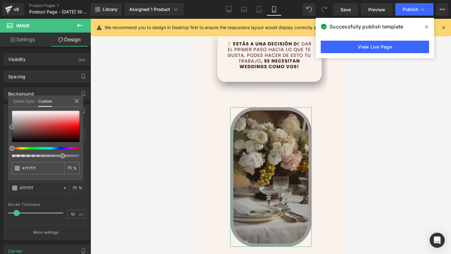
type input "#828282"
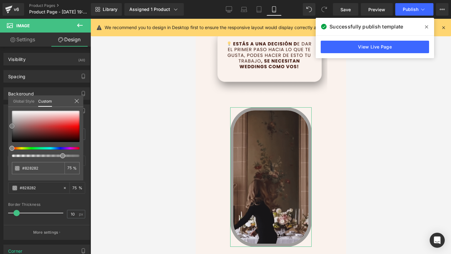
type input "#848484"
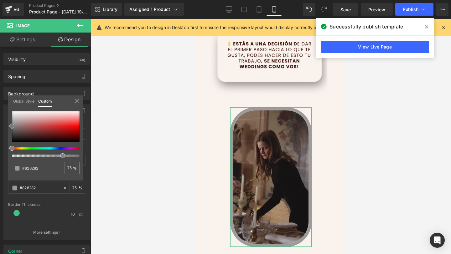
type input "#848484"
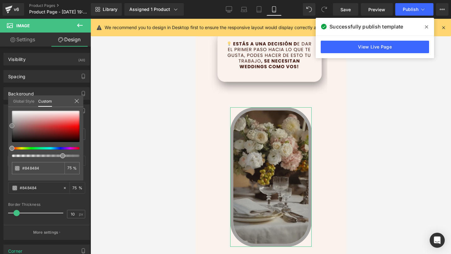
type input "#878787"
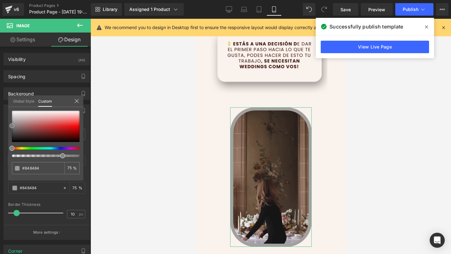
type input "#878787"
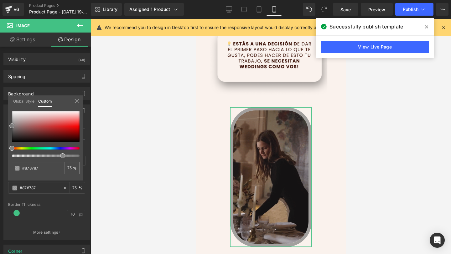
type input "#898989"
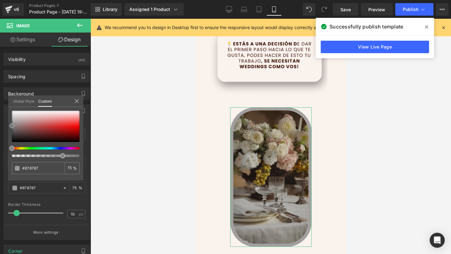
type input "#898989"
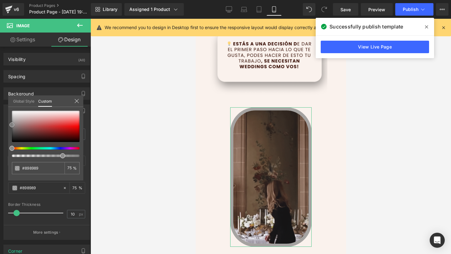
type input "#8c8c8c"
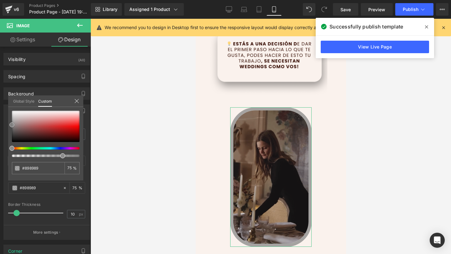
type input "#8c8c8c"
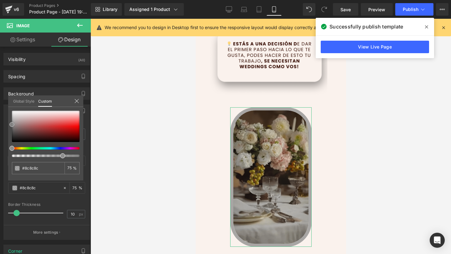
type input "#8e8e8e"
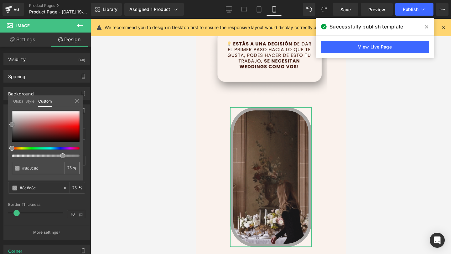
type input "#8e8e8e"
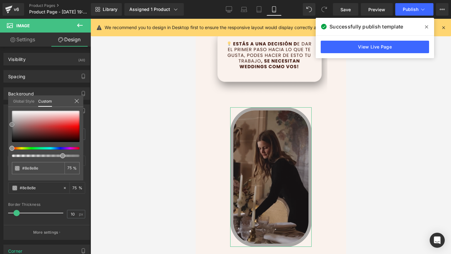
type input "#919191"
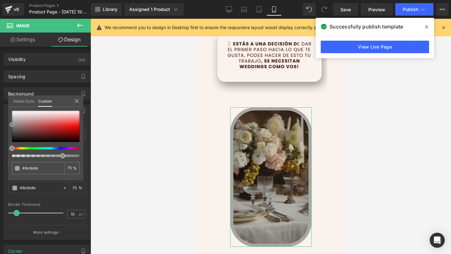
type input "#919191"
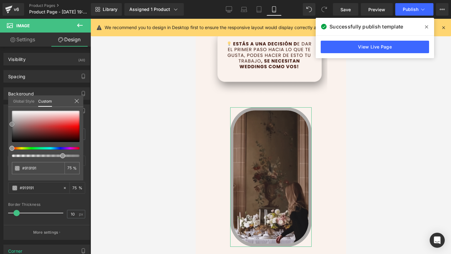
type input "#939393"
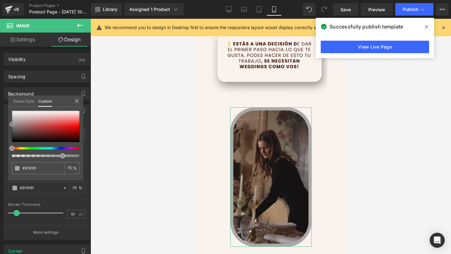
type input "#939393"
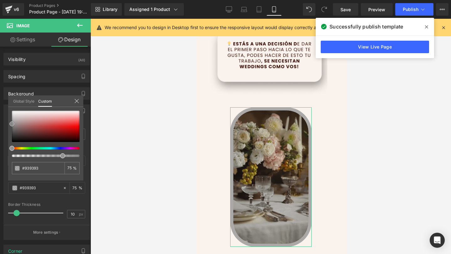
type input "#969696"
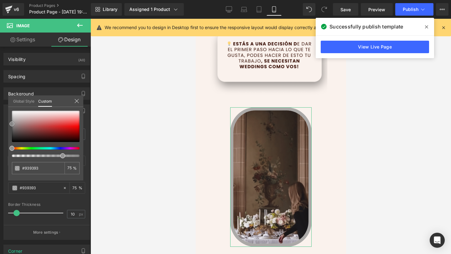
type input "#969696"
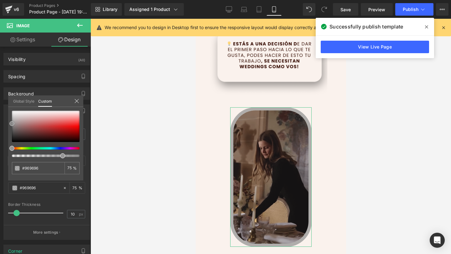
drag, startPoint x: 14, startPoint y: 135, endPoint x: 4, endPoint y: 124, distance: 14.6
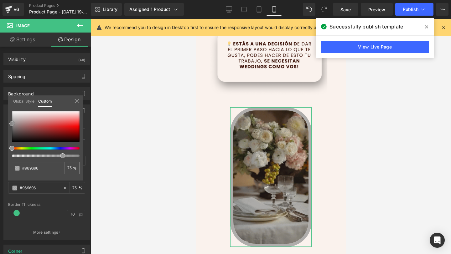
click at [4, 124] on div "Border Border Style Custom Custom Setup Global Style Custom Setup Global Style …" at bounding box center [47, 170] width 94 height 140
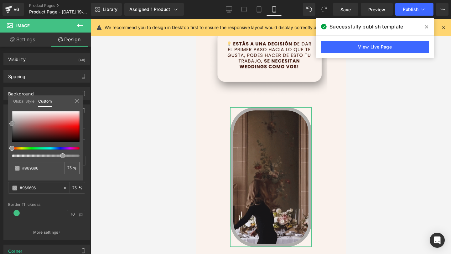
type input "#939393"
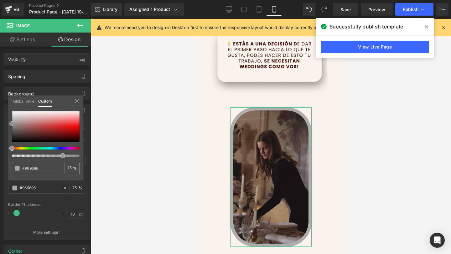
type input "#939393"
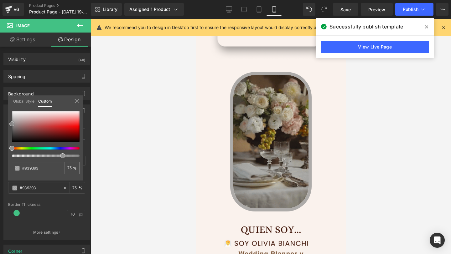
scroll to position [640, 0]
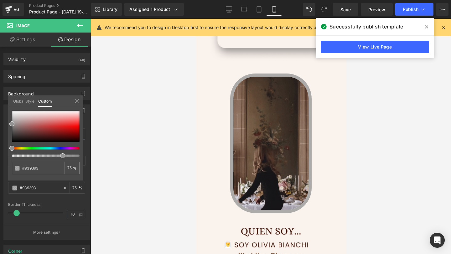
click at [425, 26] on icon at bounding box center [426, 26] width 3 height 3
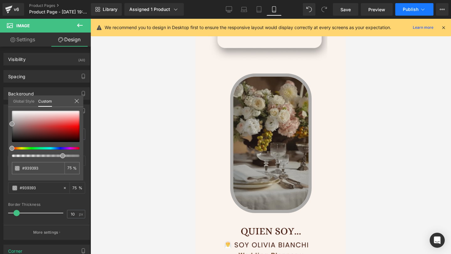
click at [415, 10] on span "Publish" at bounding box center [410, 9] width 16 height 5
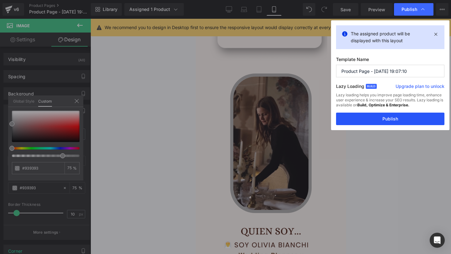
drag, startPoint x: 368, startPoint y: 118, endPoint x: 84, endPoint y: 87, distance: 285.5
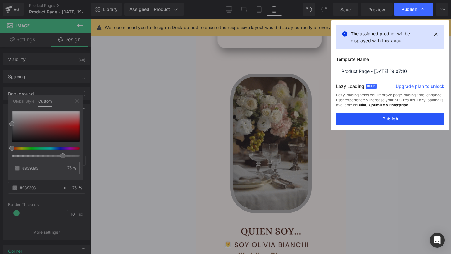
click at [368, 118] on button "Publish" at bounding box center [390, 119] width 108 height 13
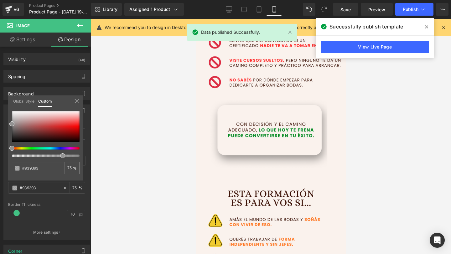
scroll to position [321, 0]
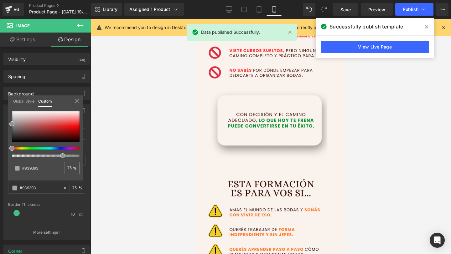
click at [427, 28] on icon at bounding box center [426, 26] width 3 height 5
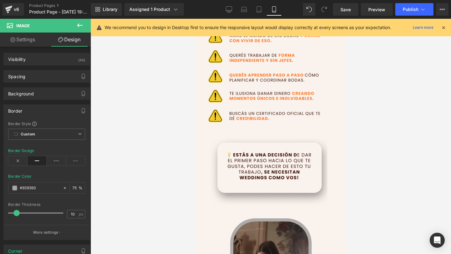
scroll to position [516, 0]
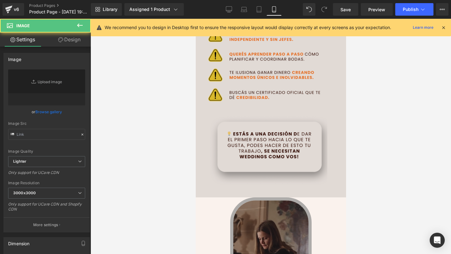
click at [262, 125] on img at bounding box center [270, 90] width 153 height 240
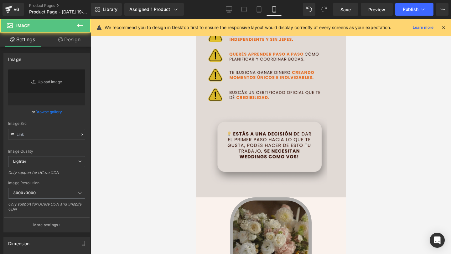
type input "https://i.postimg.cc/Fsxj1szM/3.png"
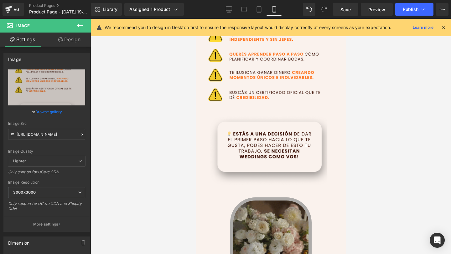
click at [84, 27] on button at bounding box center [80, 26] width 22 height 14
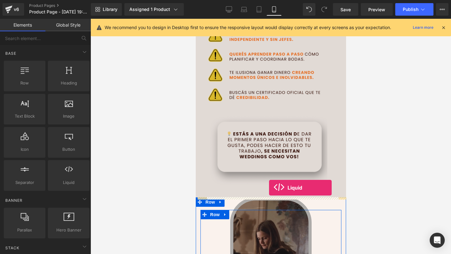
drag, startPoint x: 196, startPoint y: 196, endPoint x: 268, endPoint y: 188, distance: 72.7
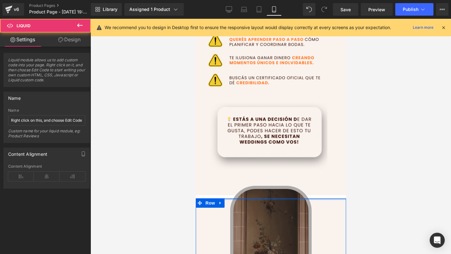
scroll to position [532, 0]
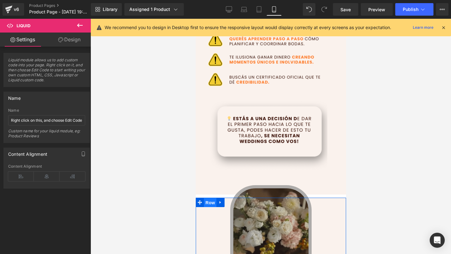
click at [211, 203] on span "Row" at bounding box center [209, 202] width 13 height 9
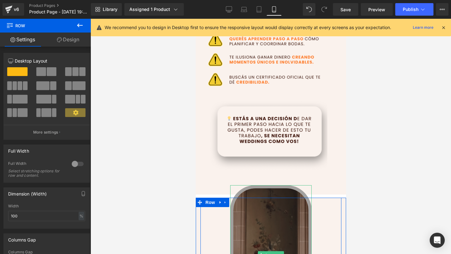
click at [263, 191] on img at bounding box center [270, 255] width 81 height 140
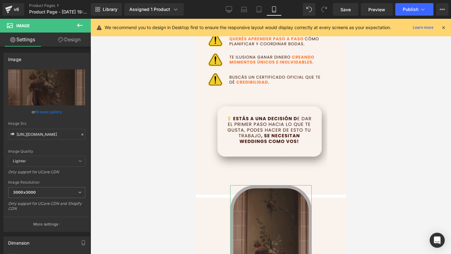
click at [72, 43] on link "Design" at bounding box center [69, 40] width 45 height 14
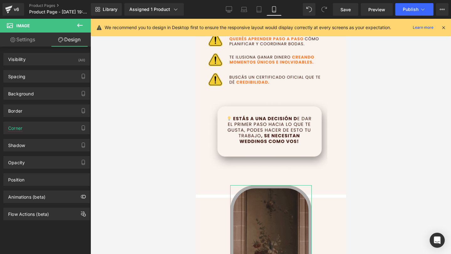
click at [47, 83] on div "Background Color & Image color transparent Color transparent 0 % Image Replace …" at bounding box center [47, 91] width 94 height 17
click at [52, 76] on div "Spacing" at bounding box center [47, 76] width 86 height 12
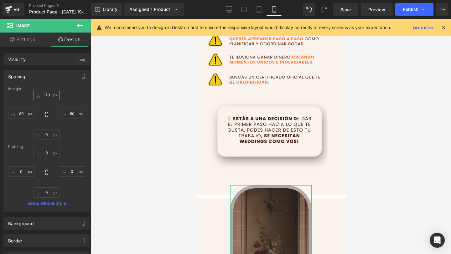
click at [46, 96] on input "-70" at bounding box center [46, 95] width 26 height 10
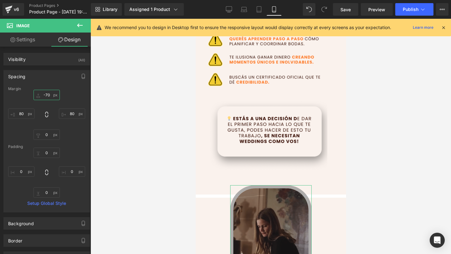
type input "0"
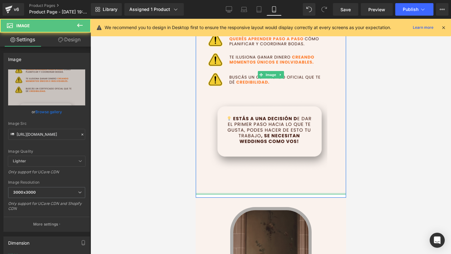
click at [208, 193] on div "Image" at bounding box center [270, 75] width 153 height 240
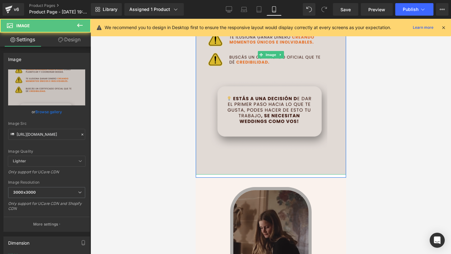
scroll to position [553, 0]
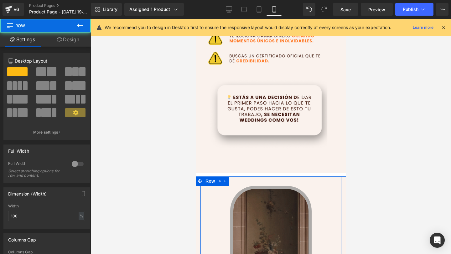
click at [230, 178] on div "Image Row" at bounding box center [270, 252] width 141 height 152
click at [209, 179] on span "Row" at bounding box center [209, 181] width 13 height 9
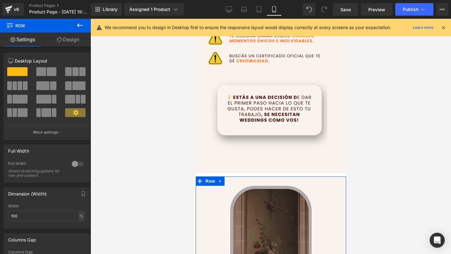
click at [73, 43] on link "Design" at bounding box center [67, 40] width 45 height 14
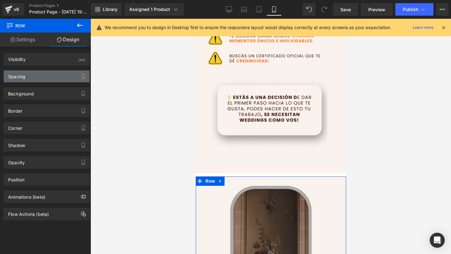
click at [45, 75] on div "Spacing" at bounding box center [47, 76] width 86 height 12
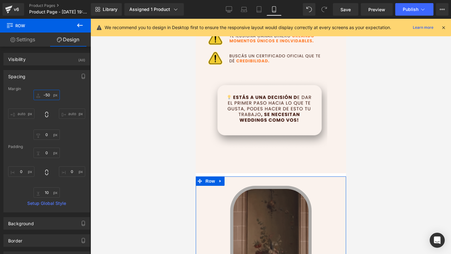
click at [48, 95] on input "-50" at bounding box center [46, 95] width 26 height 10
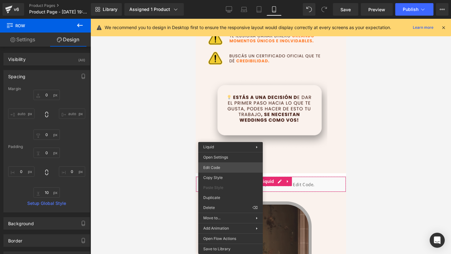
click at [231, 0] on div "Row You are previewing how the will restyle your page. You can not edit Element…" at bounding box center [225, 0] width 451 height 0
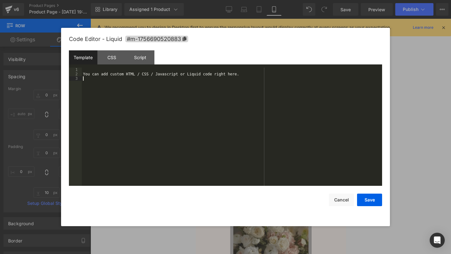
drag, startPoint x: 190, startPoint y: 110, endPoint x: 112, endPoint y: 32, distance: 109.5
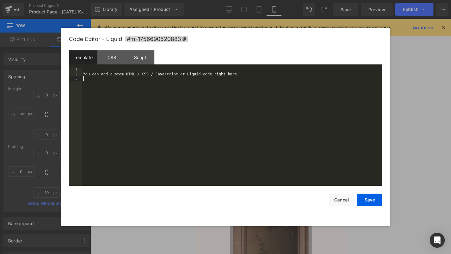
click at [112, 32] on div "Code Editor - Liquid #m-1756690520883 Template CSS Script Data 1 2 3 You can ad…" at bounding box center [225, 127] width 313 height 198
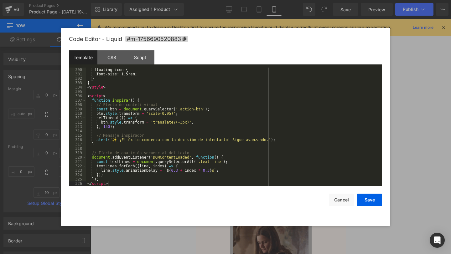
scroll to position [1314, 0]
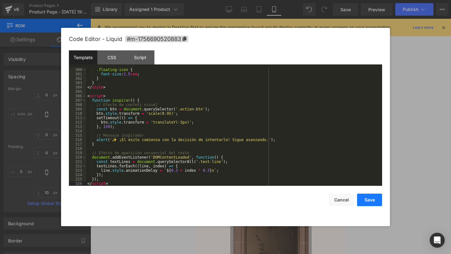
click at [369, 200] on button "Save" at bounding box center [369, 200] width 25 height 13
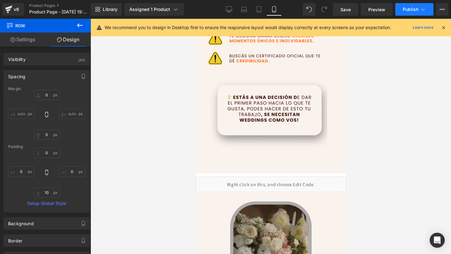
click at [406, 9] on span "Publish" at bounding box center [410, 9] width 16 height 5
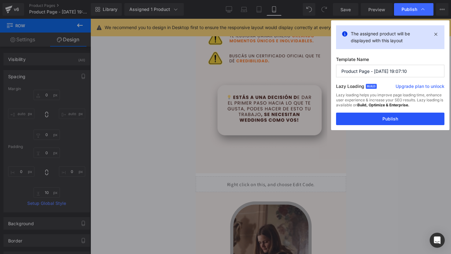
click at [374, 121] on button "Publish" at bounding box center [390, 119] width 108 height 13
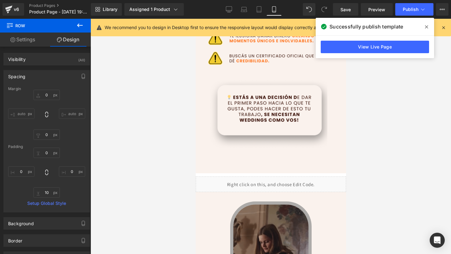
click at [425, 27] on icon at bounding box center [426, 26] width 3 height 5
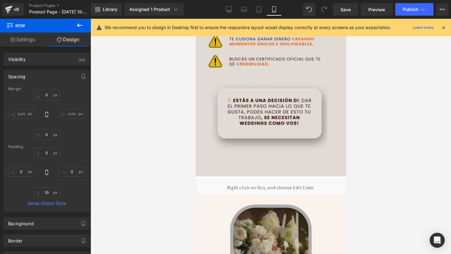
scroll to position [561, 0]
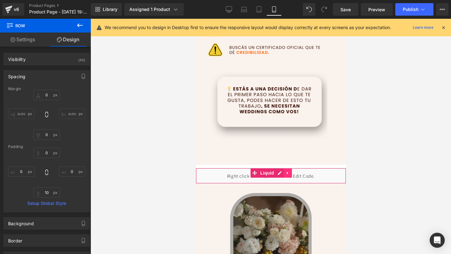
click at [286, 174] on icon at bounding box center [286, 173] width 1 height 3
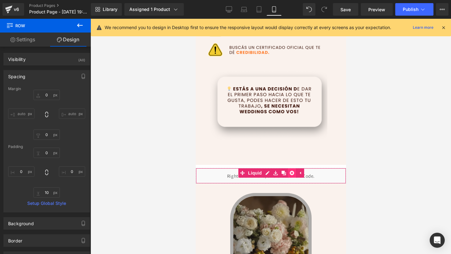
click at [292, 173] on icon at bounding box center [291, 173] width 4 height 4
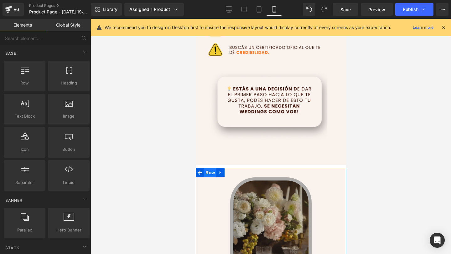
click at [206, 173] on span "Row" at bounding box center [209, 172] width 13 height 9
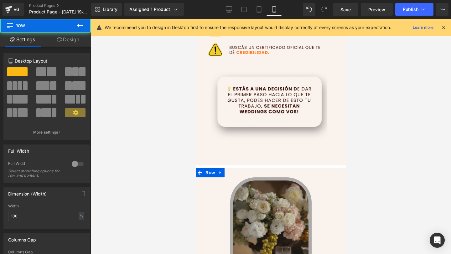
click at [58, 37] on link "Design" at bounding box center [67, 40] width 45 height 14
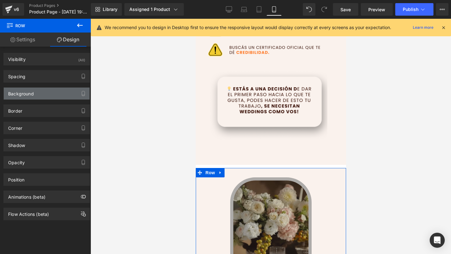
click at [48, 94] on div "Background" at bounding box center [47, 94] width 86 height 12
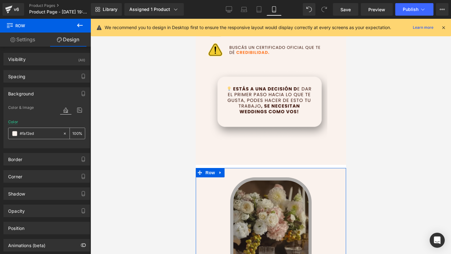
click at [39, 137] on div "#faf2ed" at bounding box center [35, 133] width 54 height 11
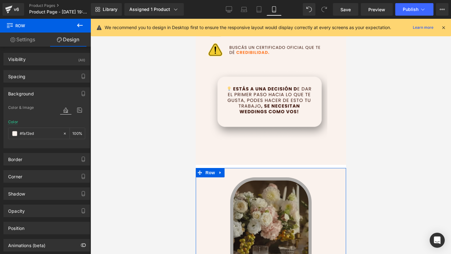
click at [59, 89] on div "Background" at bounding box center [47, 94] width 86 height 12
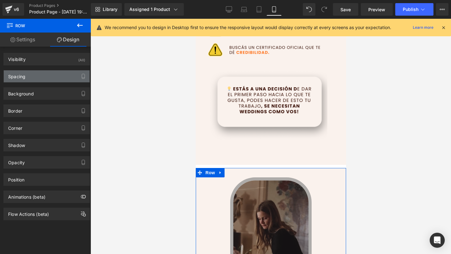
click at [65, 78] on div "Spacing" at bounding box center [47, 76] width 86 height 12
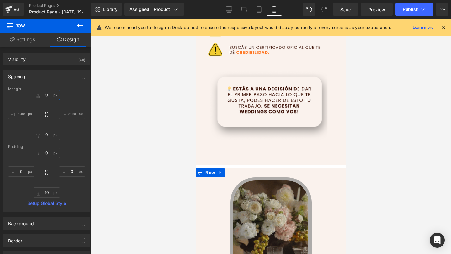
click at [47, 94] on input "0" at bounding box center [46, 95] width 26 height 10
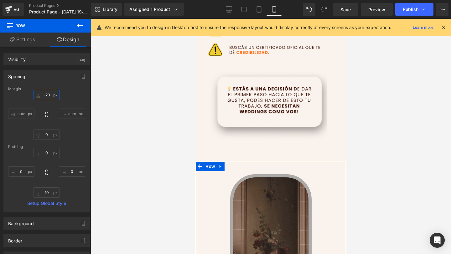
type input "-20"
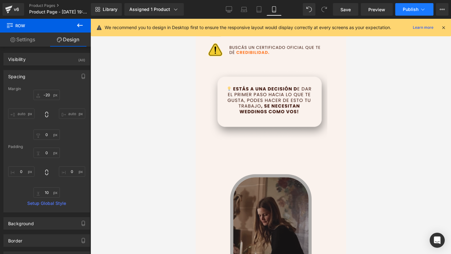
click at [419, 5] on button "Publish" at bounding box center [414, 9] width 38 height 13
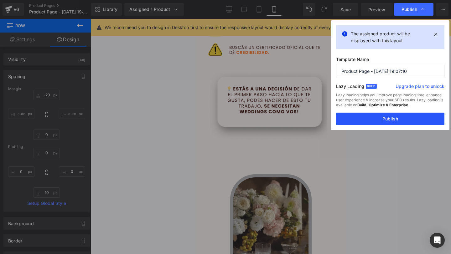
click at [376, 113] on button "Publish" at bounding box center [390, 119] width 108 height 13
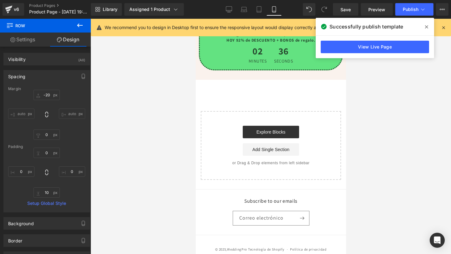
scroll to position [2940, 0]
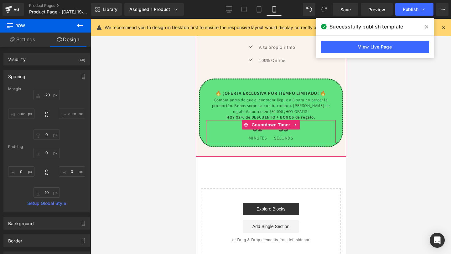
click at [274, 140] on span "Seconds" at bounding box center [282, 138] width 19 height 4
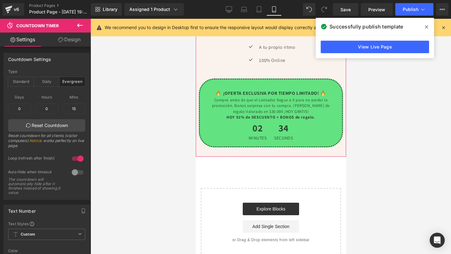
click at [200, 114] on div "🔥 ¡OFERTA EXCLUSIVA POR TIEMPO LIMITADO! 🔥 Text Block Compra antes de que el co…" at bounding box center [270, 116] width 142 height 54
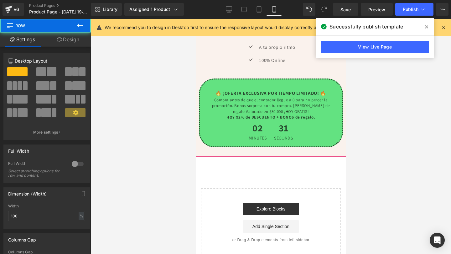
click at [206, 93] on div "🔥 ¡OFERTA EXCLUSIVA POR TIEMPO LIMITADO! 🔥 Text Block Compra antes de que el co…" at bounding box center [270, 113] width 144 height 69
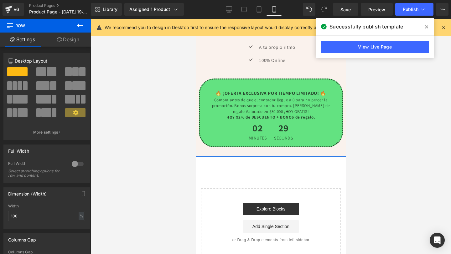
click at [57, 37] on link "Design" at bounding box center [67, 40] width 45 height 14
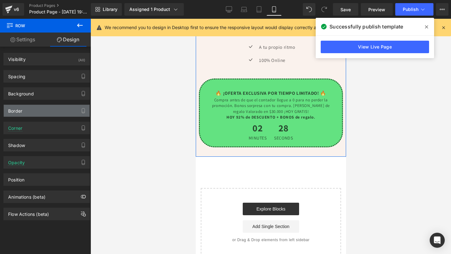
click at [43, 110] on div "Border" at bounding box center [47, 111] width 86 height 12
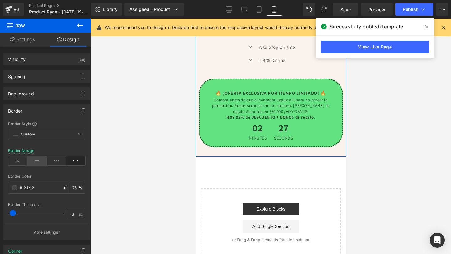
click at [34, 159] on icon at bounding box center [37, 160] width 19 height 9
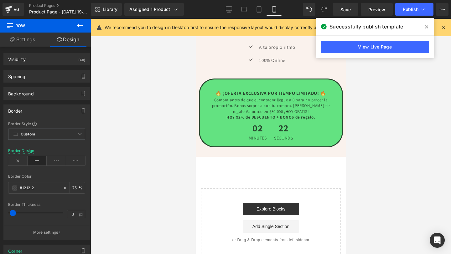
click at [426, 23] on span at bounding box center [426, 27] width 10 height 10
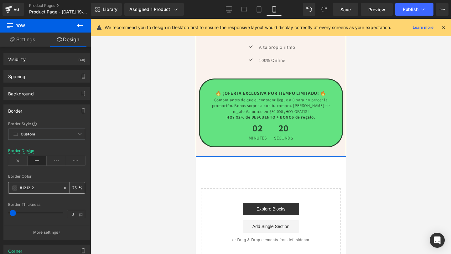
click at [11, 186] on div "#121212" at bounding box center [35, 187] width 54 height 11
click at [13, 187] on span at bounding box center [14, 188] width 5 height 5
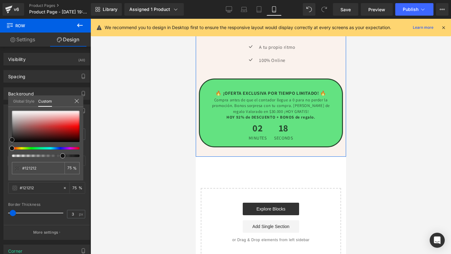
type input "#121111"
type input "#1e1919"
type input "#542f2f"
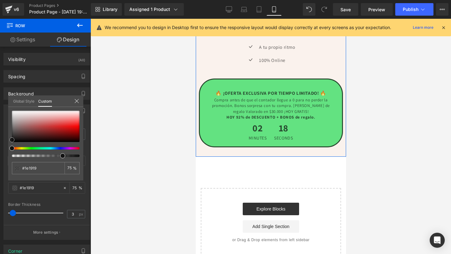
type input "#542f2f"
type input "#b13333"
type input "#e33f3f"
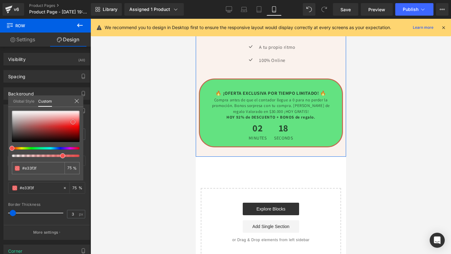
type input "#f14f4f"
type input "#f75353"
type input "#f85757"
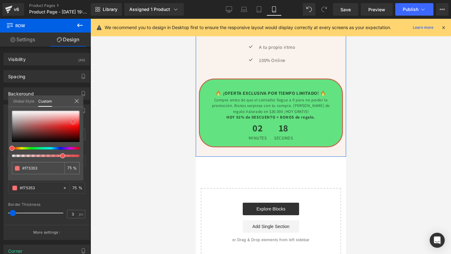
type input "#f85757"
type input "#f95656"
type input "#fa5555"
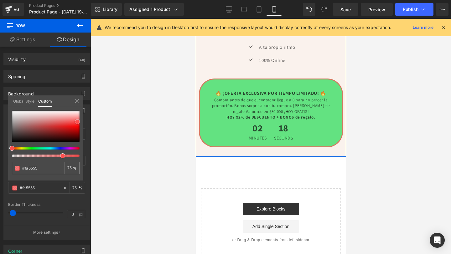
type input "#fc4f4f"
type input "#fc4a4a"
type input "#fc4545"
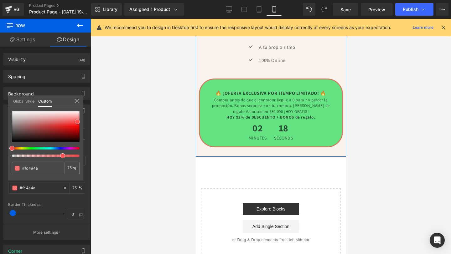
type input "#fc4545"
type input "#fc4040"
type input "#fc3b3b"
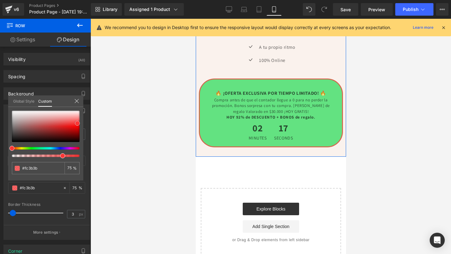
type input "#fa3737"
type input "#fa3232"
type input "#fa2d2d"
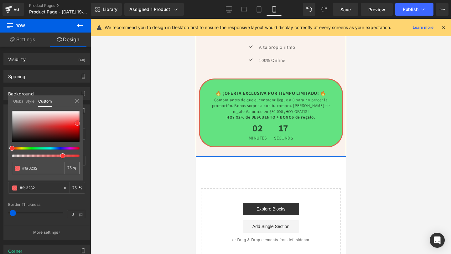
type input "#fa2d2d"
type input "#fa1919"
type input "#e00000"
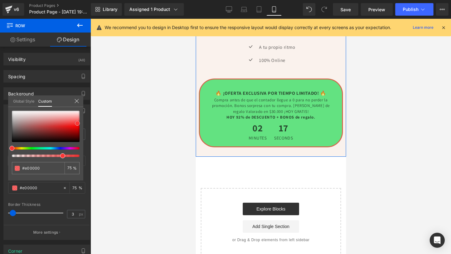
type input "#b20000"
type input "#8e0000"
type input "#840000"
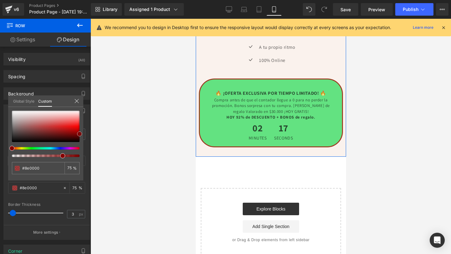
type input "#840000"
type input "#7f0000"
type input "#840000"
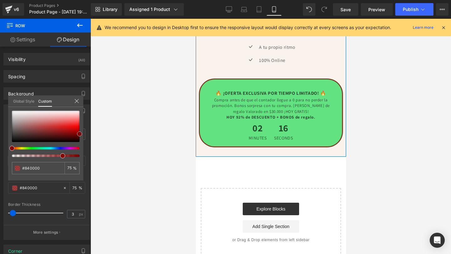
type input "#890000"
type input "#8e0000"
type input "#990000"
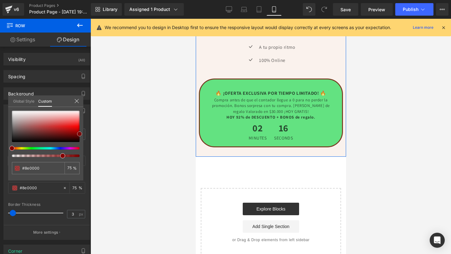
type input "#990000"
type input "#a80000"
type input "#b70000"
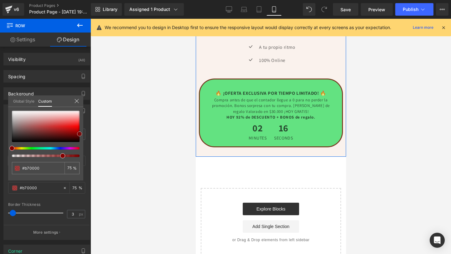
type input "#c60000"
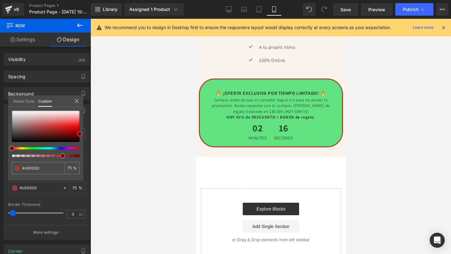
type input "#cc0000"
type input "#d10000"
type input "#cc0000"
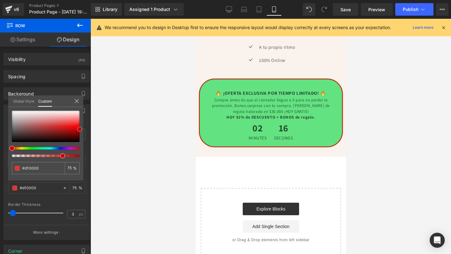
type input "#cc0000"
type input "#c60000"
type input "#c10000"
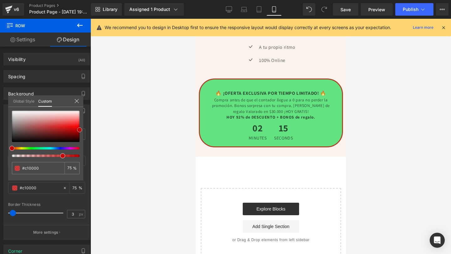
type input "#bc0000"
type input "#b70000"
type input "#b20000"
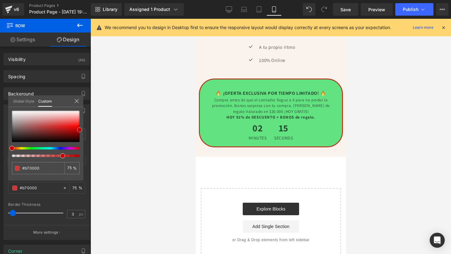
type input "#b20000"
type input "#ad0000"
type input "#a80000"
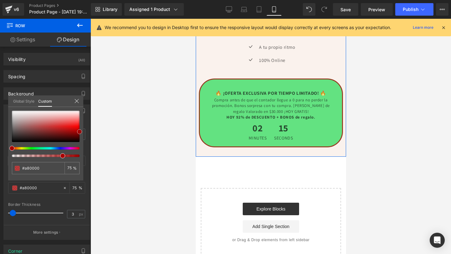
type input "#a30000"
type input "#9e0000"
type input "#990000"
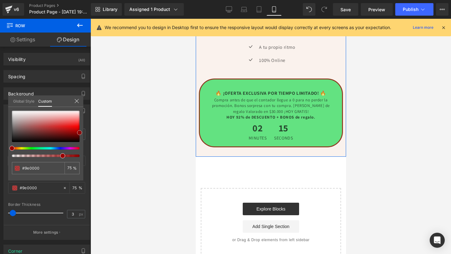
type input "#990000"
type input "#9e0000"
type input "#a80000"
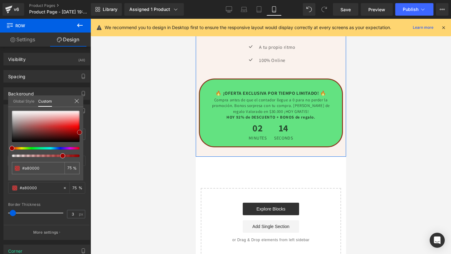
type input "#9c0101"
type input "#3f0707"
type input "#0c0303"
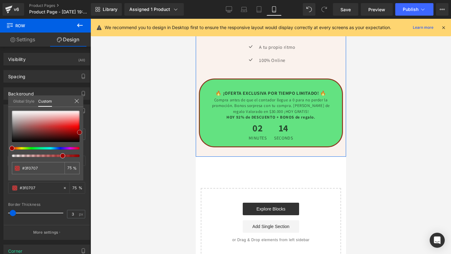
type input "#0c0303"
type input "#000000"
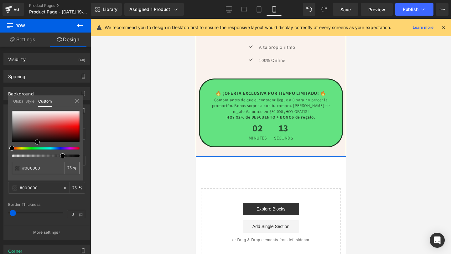
drag, startPoint x: 12, startPoint y: 140, endPoint x: 38, endPoint y: 143, distance: 25.6
click at [38, 143] on span at bounding box center [37, 142] width 5 height 5
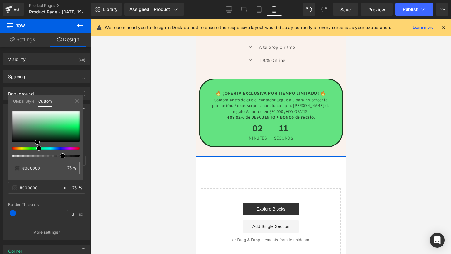
drag, startPoint x: 10, startPoint y: 146, endPoint x: 33, endPoint y: 147, distance: 23.2
click at [34, 148] on div at bounding box center [43, 148] width 68 height 3
type input "#061306"
type input "#0d440d"
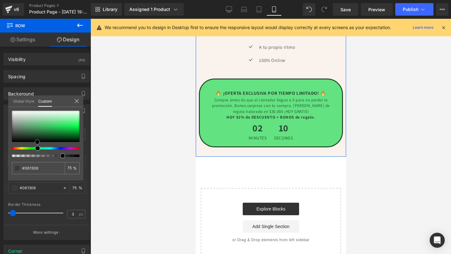
type input "#0d440d"
type input "#097509"
type input "#048a04"
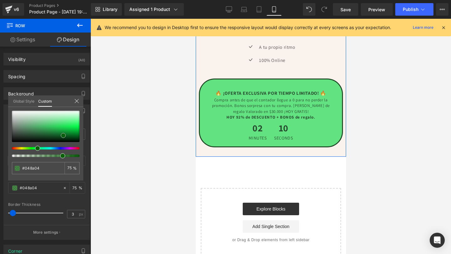
type input "#008e00"
type input "#008900"
type input "#007a00"
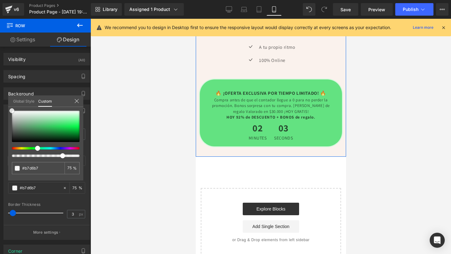
drag, startPoint x: 36, startPoint y: 142, endPoint x: 11, endPoint y: 109, distance: 41.1
click at [11, 109] on span at bounding box center [11, 110] width 5 height 5
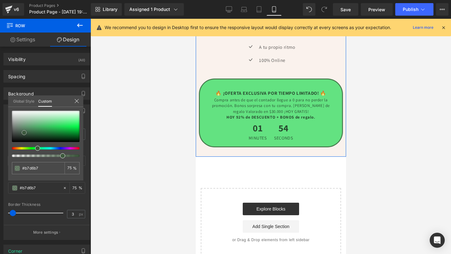
drag, startPoint x: 11, startPoint y: 111, endPoint x: 23, endPoint y: 133, distance: 25.1
click at [23, 133] on span at bounding box center [24, 132] width 5 height 5
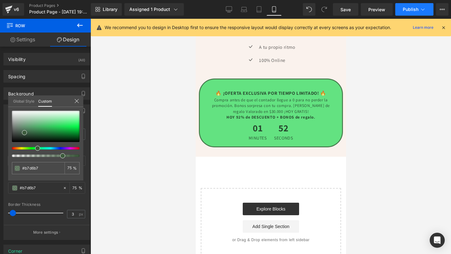
click at [400, 11] on button "Publish" at bounding box center [414, 9] width 38 height 13
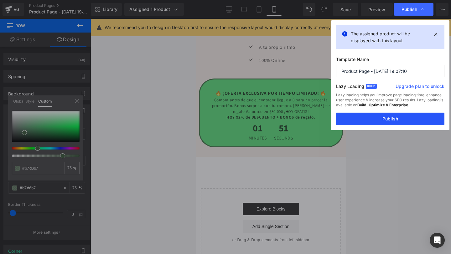
click at [377, 118] on button "Publish" at bounding box center [390, 119] width 108 height 13
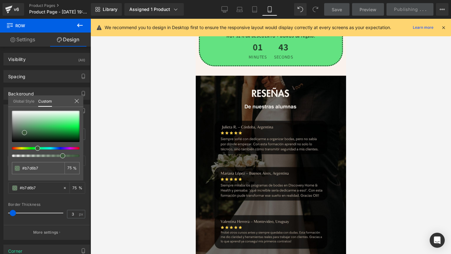
scroll to position [2078, 0]
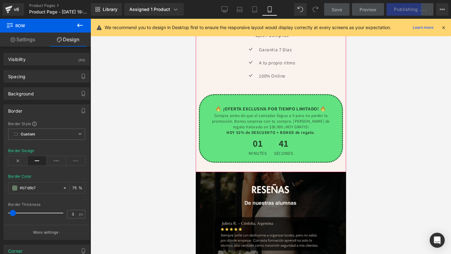
click at [275, 102] on div "🔥 ¡OFERTA EXCLUSIVA POR TIEMPO LIMITADO! 🔥 Text Block Compra antes de que el co…" at bounding box center [270, 128] width 144 height 69
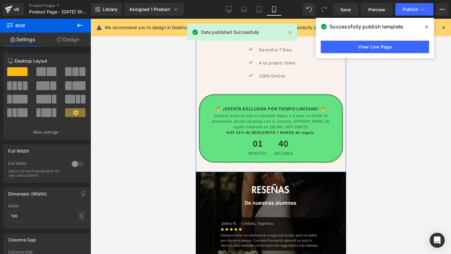
click at [60, 38] on icon at bounding box center [59, 39] width 5 height 5
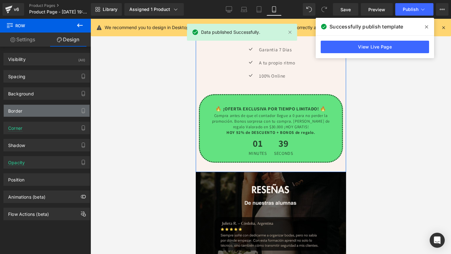
click at [23, 114] on div "Border" at bounding box center [47, 111] width 86 height 12
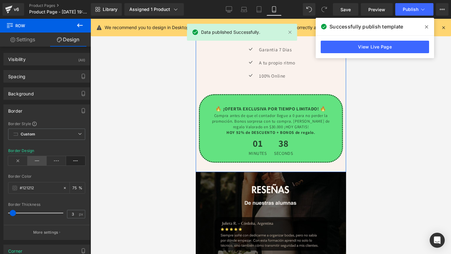
click at [38, 162] on icon at bounding box center [37, 160] width 19 height 9
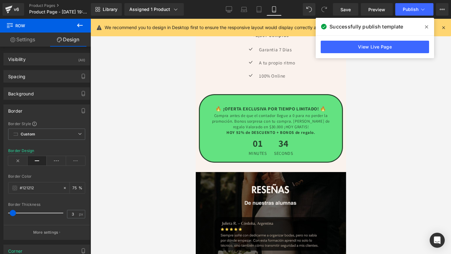
click at [431, 28] on div "Successfully publish template" at bounding box center [374, 27] width 118 height 18
drag, startPoint x: 427, startPoint y: 28, endPoint x: 416, endPoint y: 8, distance: 23.0
click at [416, 0] on div "Row You are previewing how the will restyle your page. You can not edit Element…" at bounding box center [225, 0] width 451 height 0
click at [416, 8] on span "Publish" at bounding box center [410, 9] width 16 height 5
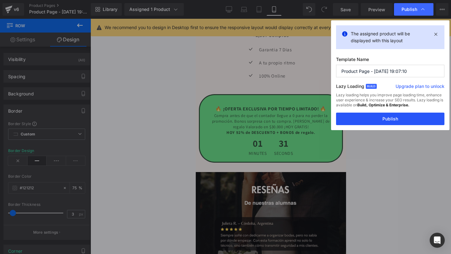
click at [376, 119] on button "Publish" at bounding box center [390, 119] width 108 height 13
